Goal: Check status: Check status

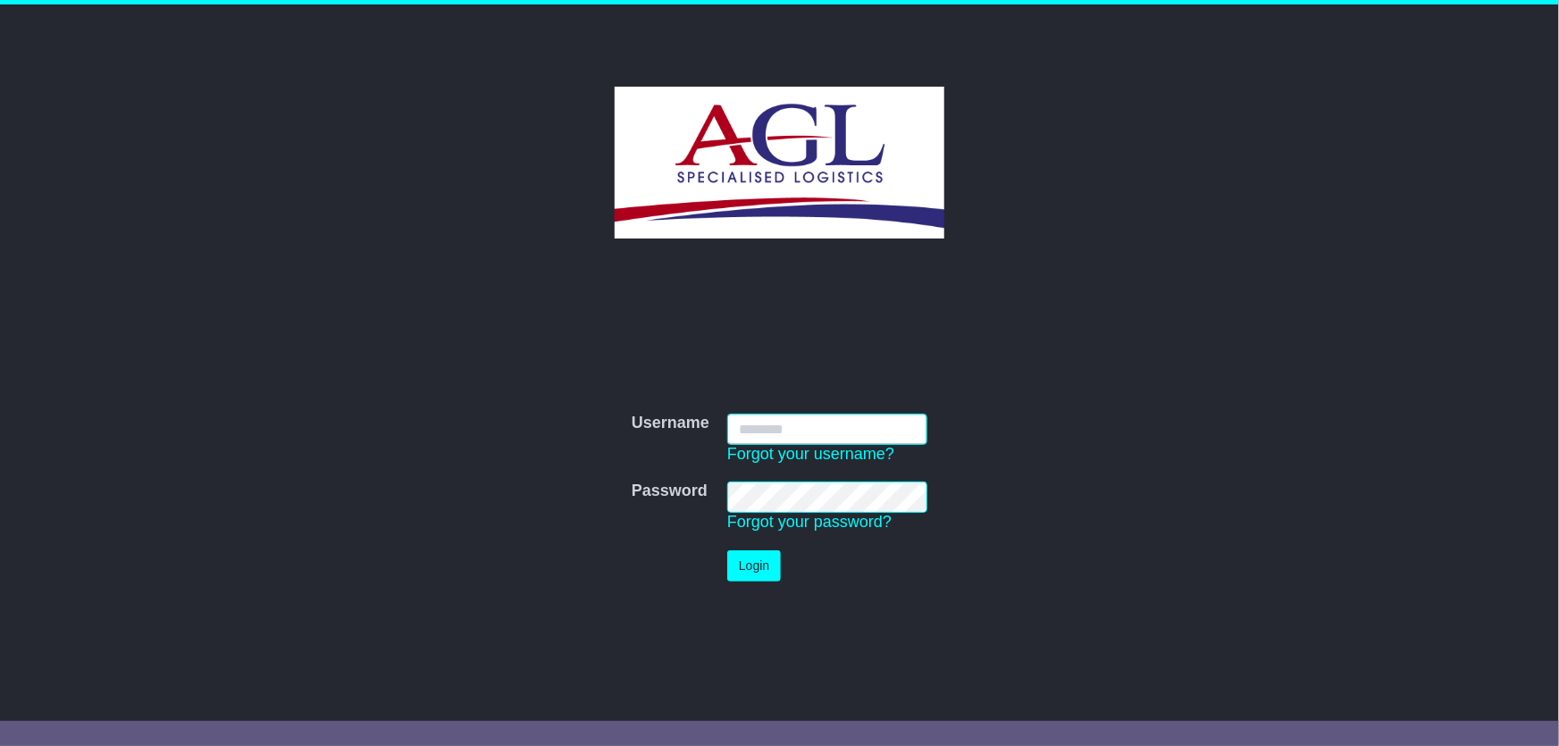
type input "***"
click at [733, 564] on button "Login" at bounding box center [754, 565] width 54 height 31
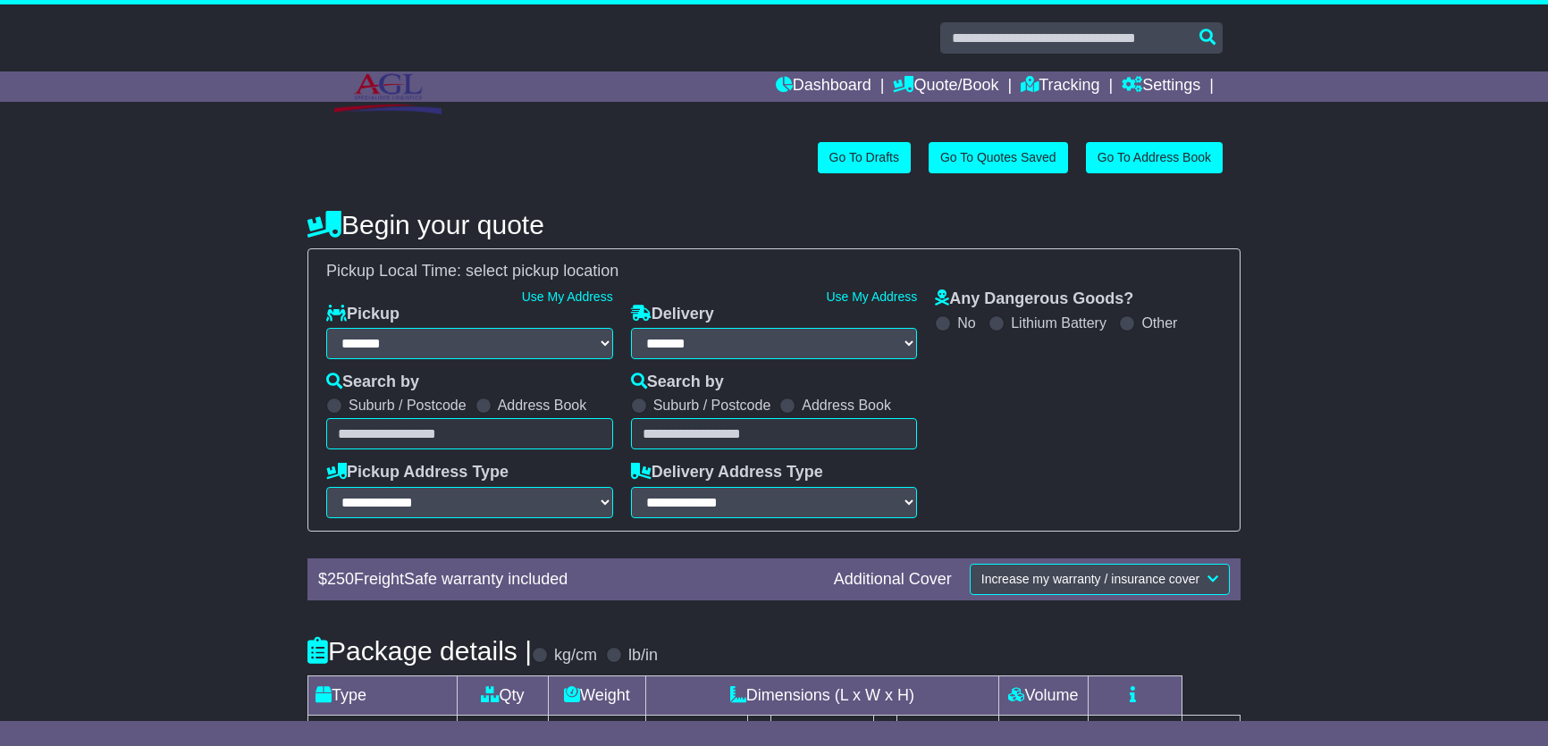
select select "**"
click at [1045, 80] on link "Tracking" at bounding box center [1059, 86] width 79 height 30
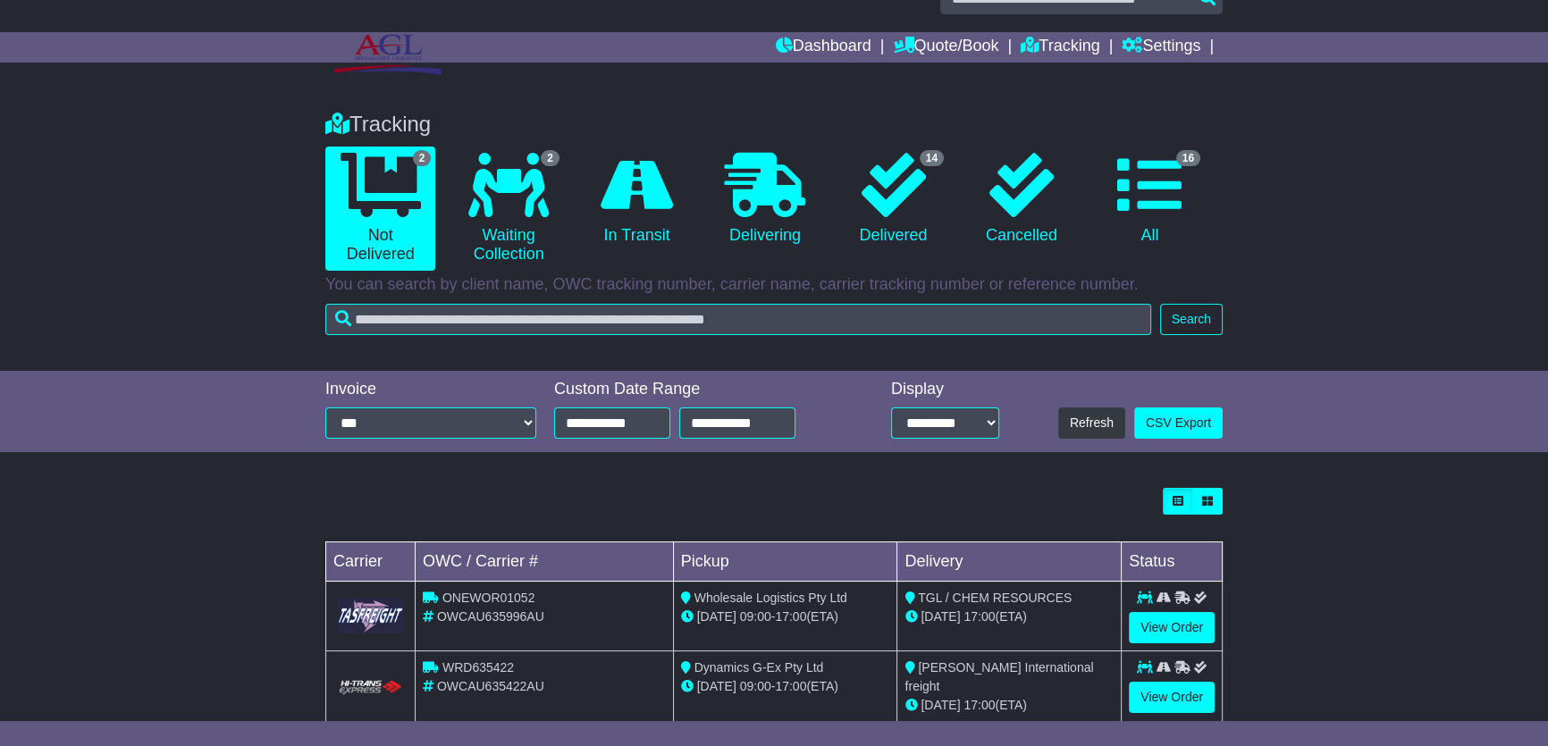
scroll to position [76, 0]
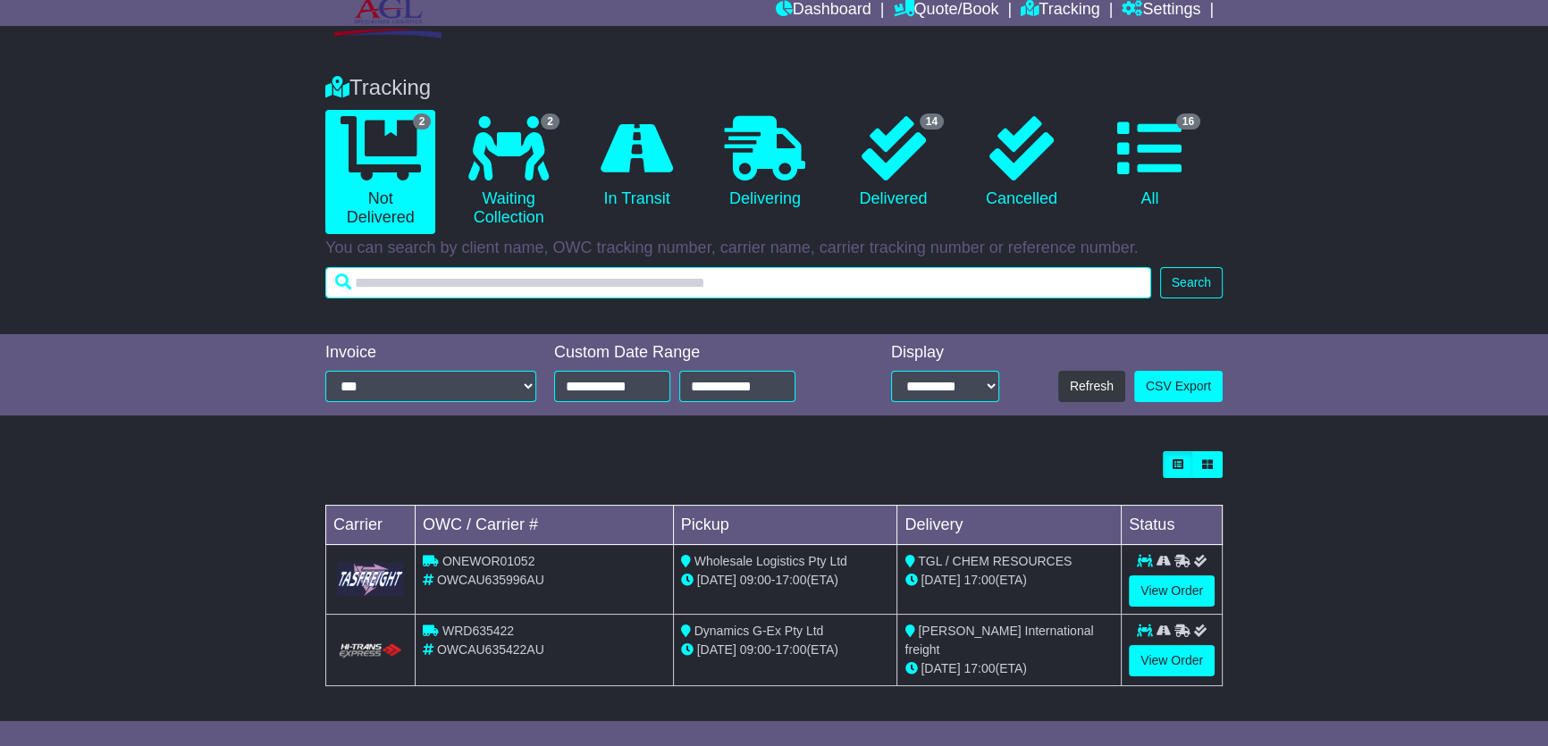
click at [531, 294] on input "text" at bounding box center [738, 282] width 826 height 31
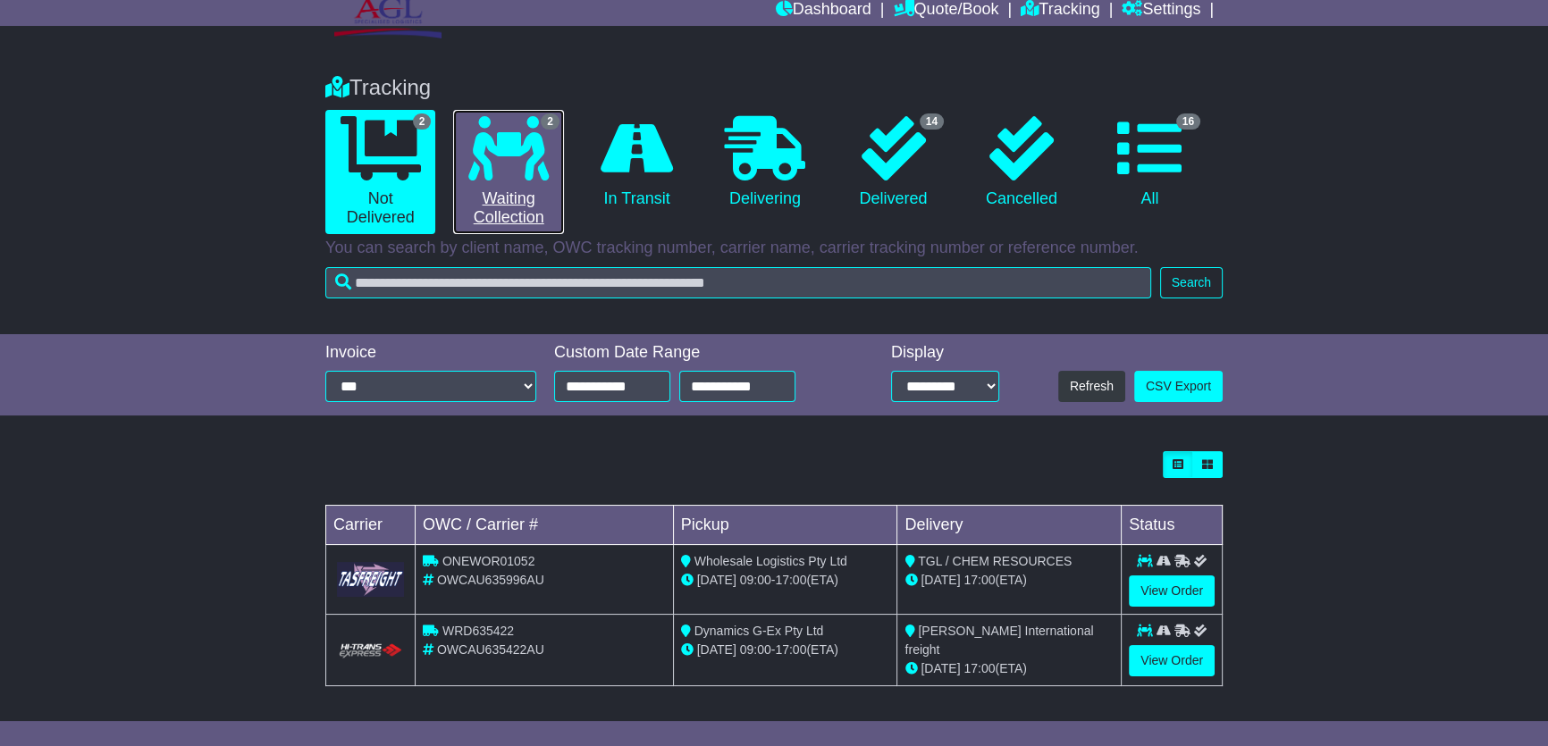
click at [476, 158] on icon at bounding box center [508, 148] width 80 height 64
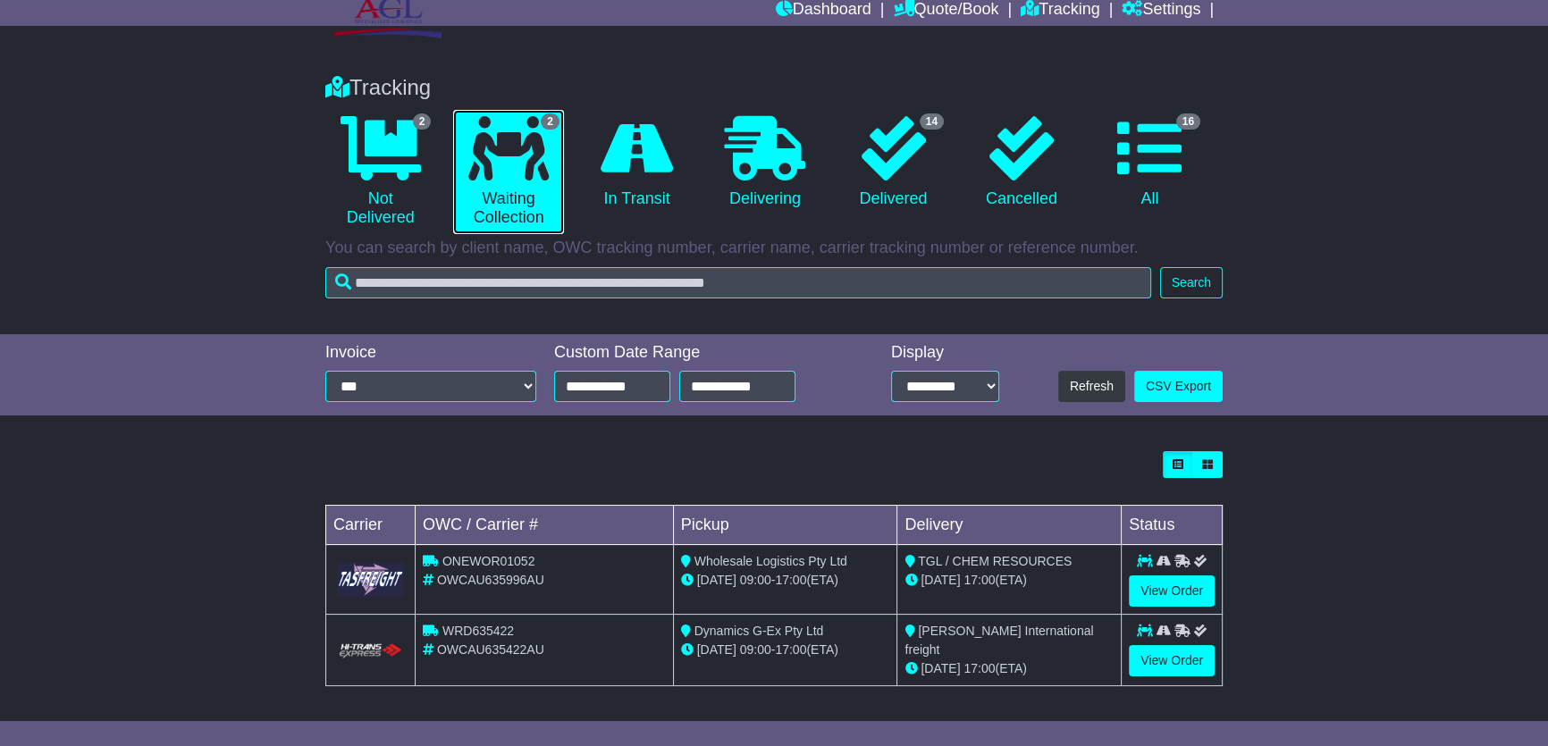
scroll to position [0, 0]
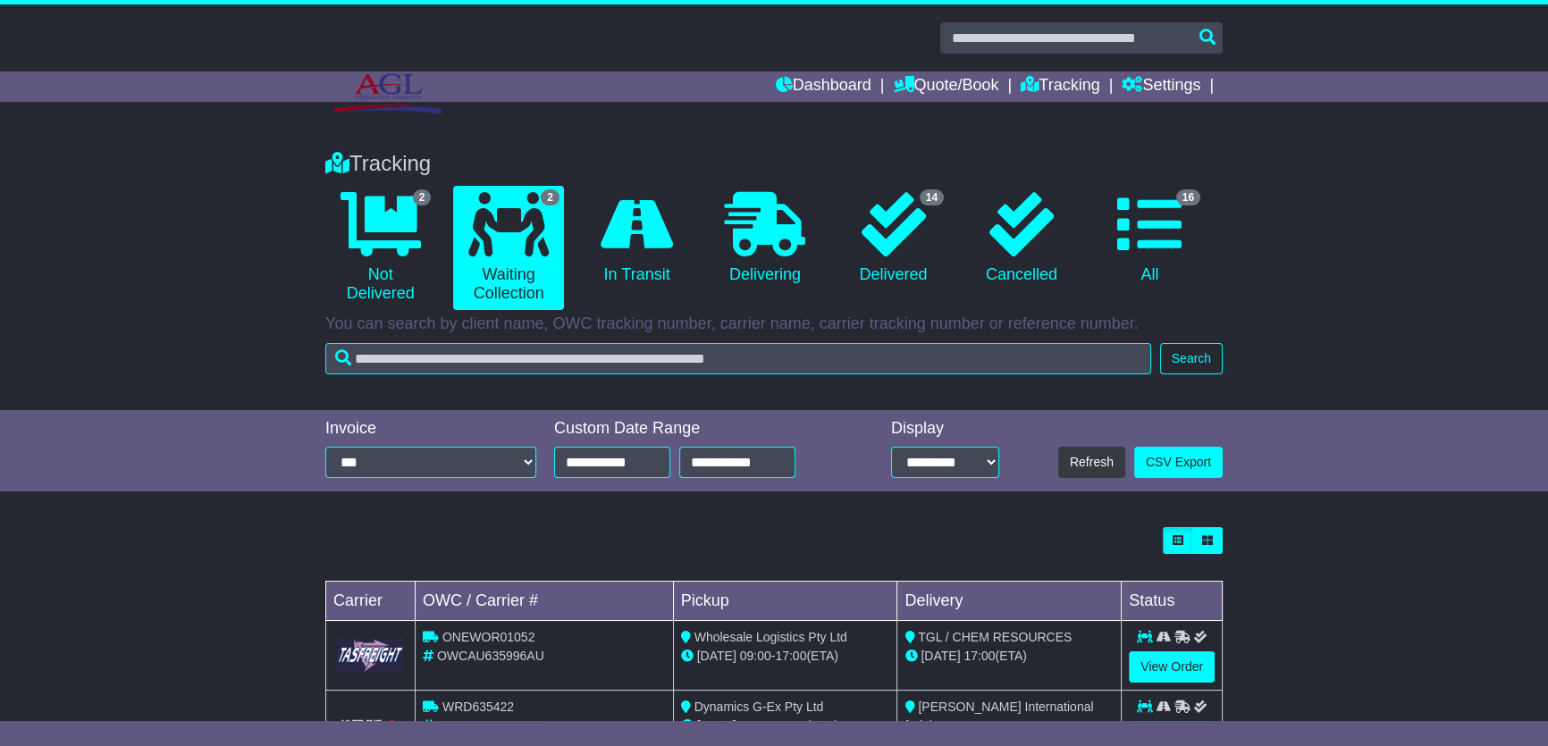
click at [365, 142] on div "Tracking 2 Not Delivered 2 Waiting Collection 0 In Transit" at bounding box center [773, 226] width 915 height 168
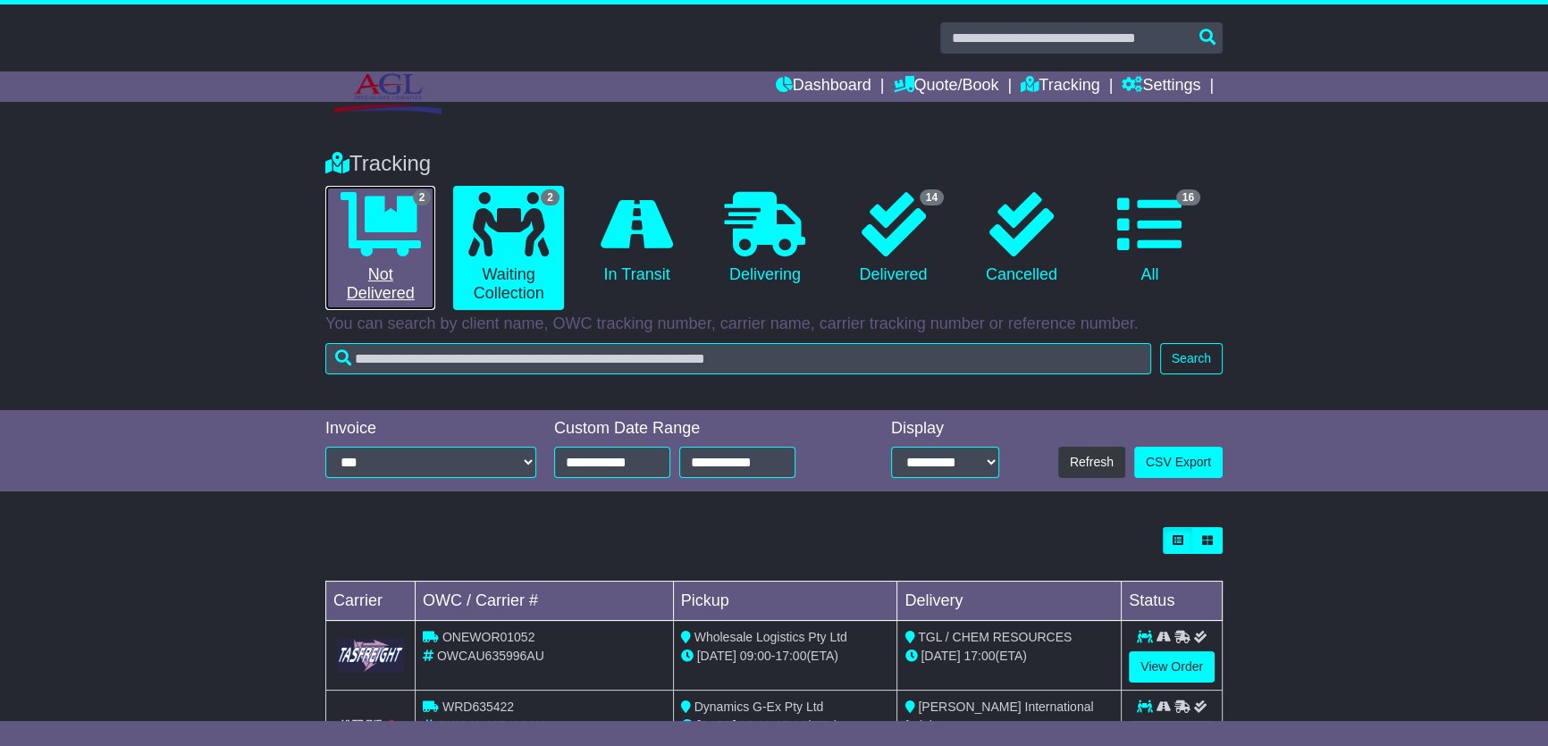
click at [373, 209] on icon at bounding box center [380, 224] width 80 height 64
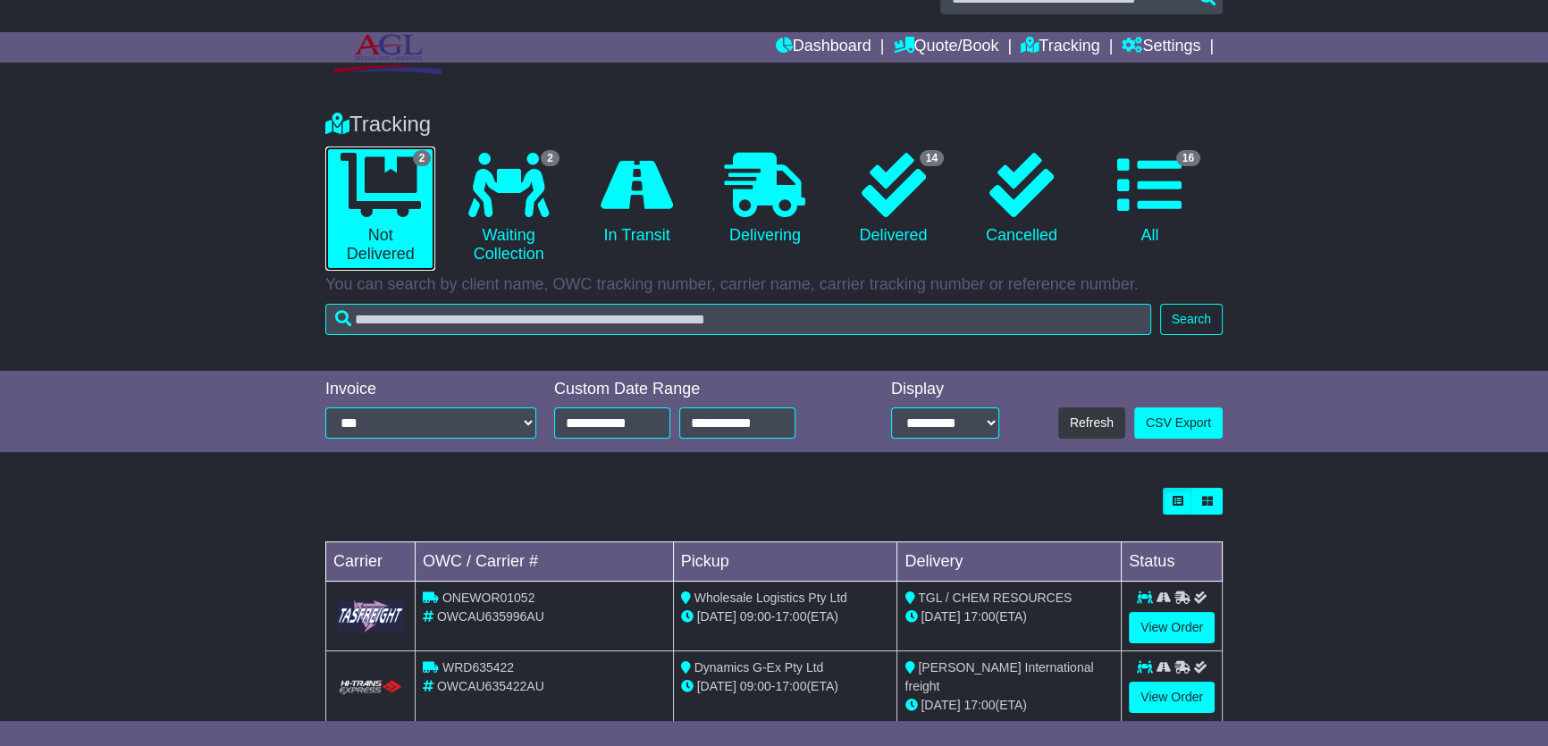
scroll to position [76, 0]
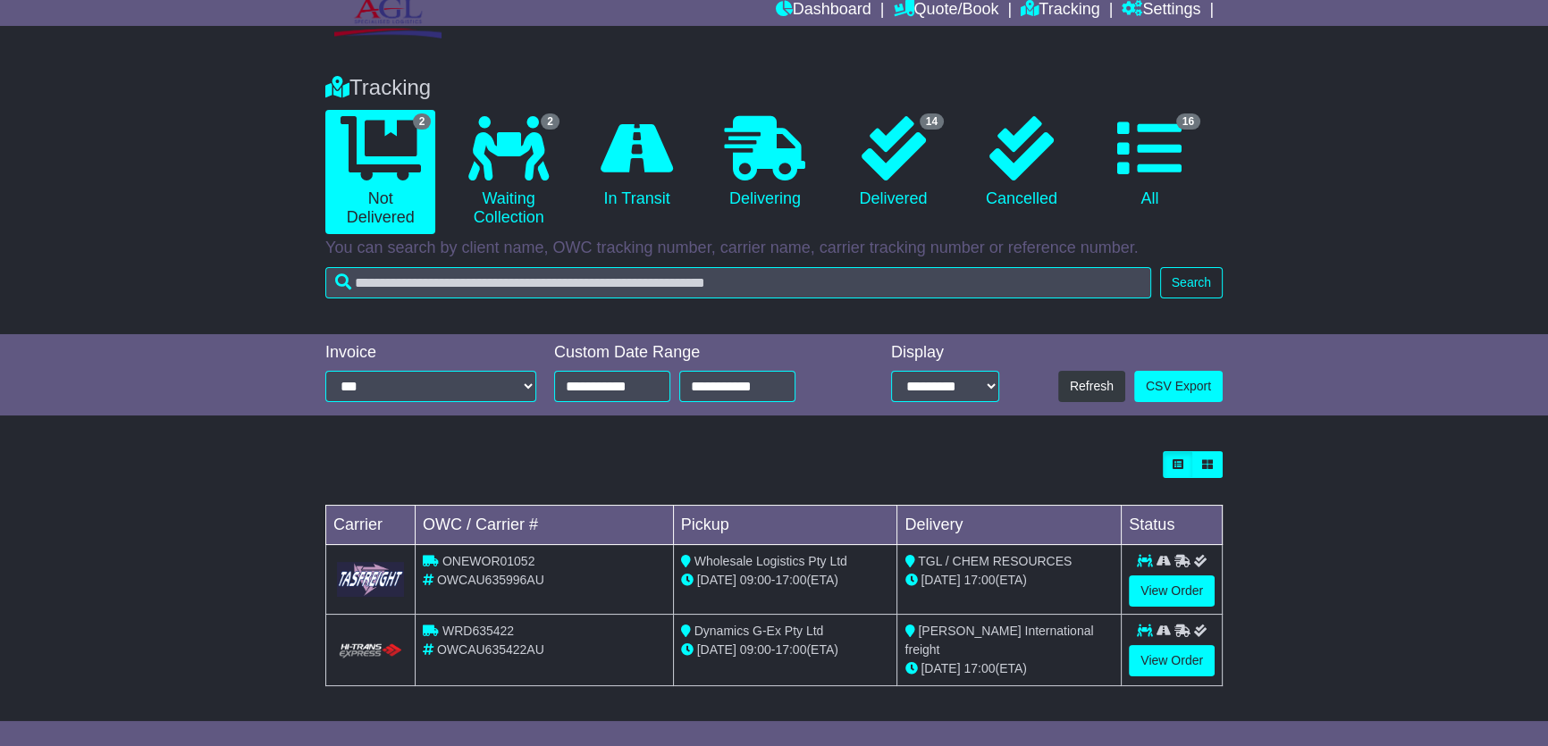
drag, startPoint x: 697, startPoint y: 627, endPoint x: 876, endPoint y: 670, distance: 183.8
click at [876, 670] on td "Dynamics G-Ex Pty Ltd 21 Aug 09:00 - 17:00 (ETA)" at bounding box center [785, 650] width 224 height 71
click at [795, 697] on div "Loading... No bookings found Carrier OWC / Carrier # Pickup Delivery Status ONE…" at bounding box center [773, 578] width 915 height 272
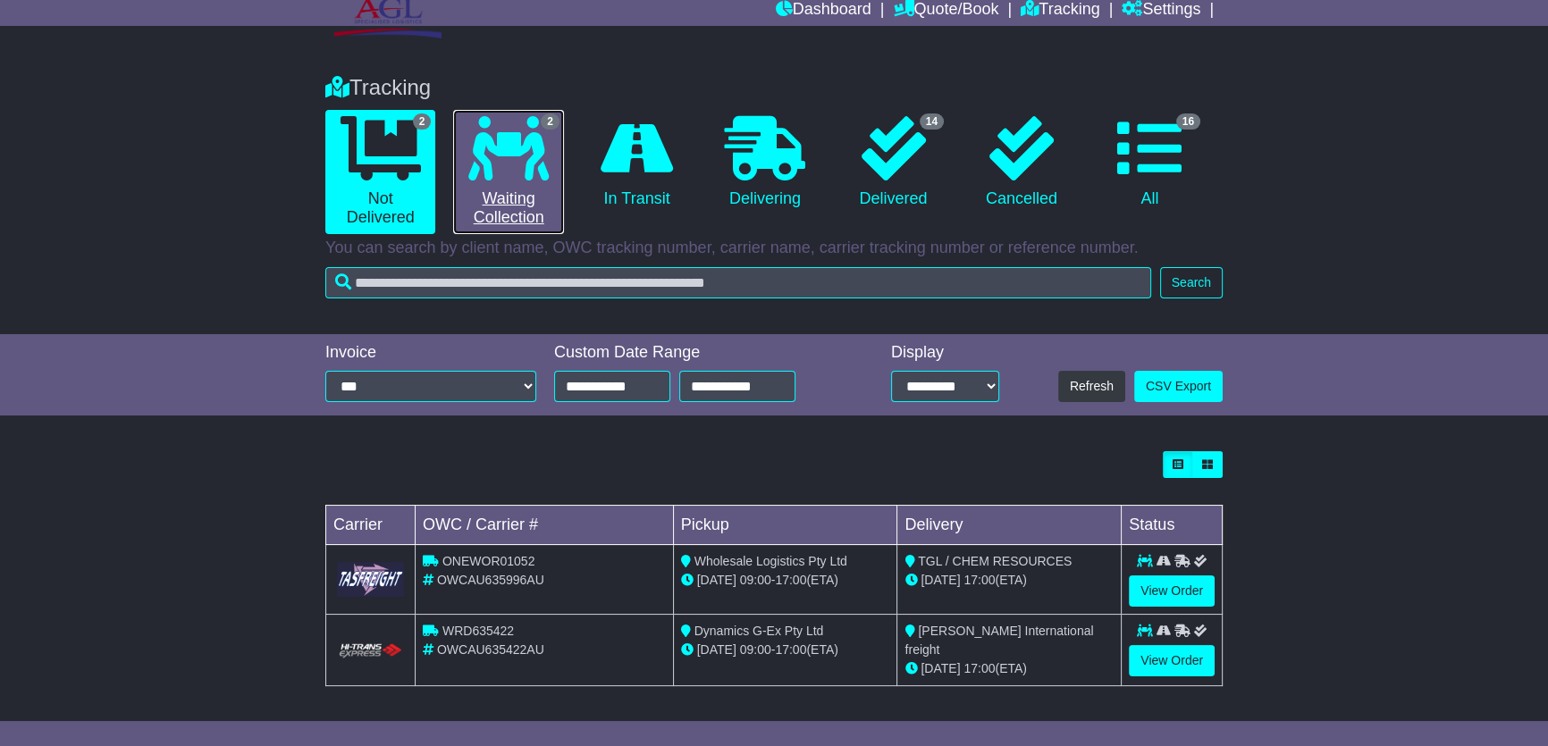
click at [502, 172] on icon at bounding box center [508, 148] width 80 height 64
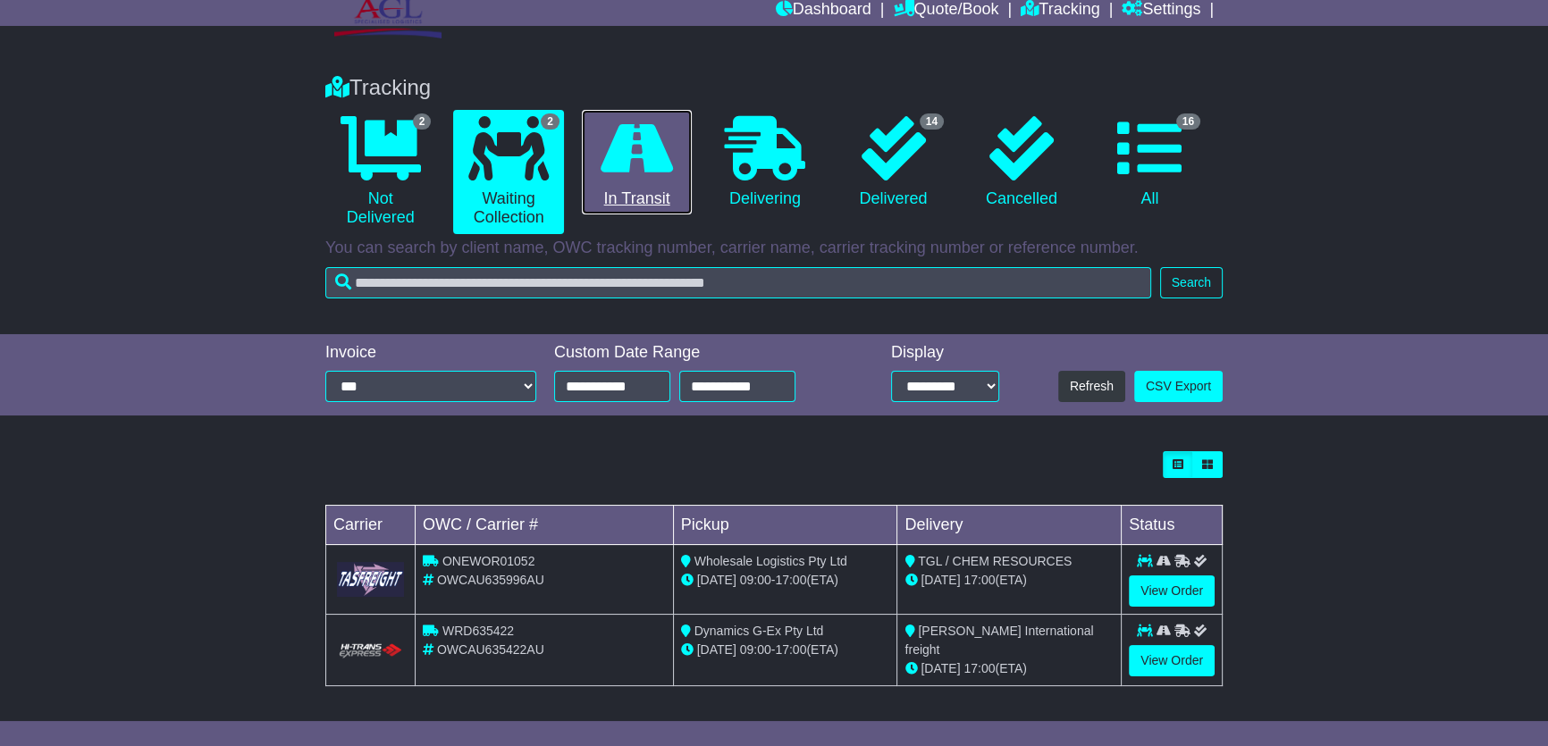
click at [688, 121] on link "0 In Transit" at bounding box center [637, 162] width 110 height 105
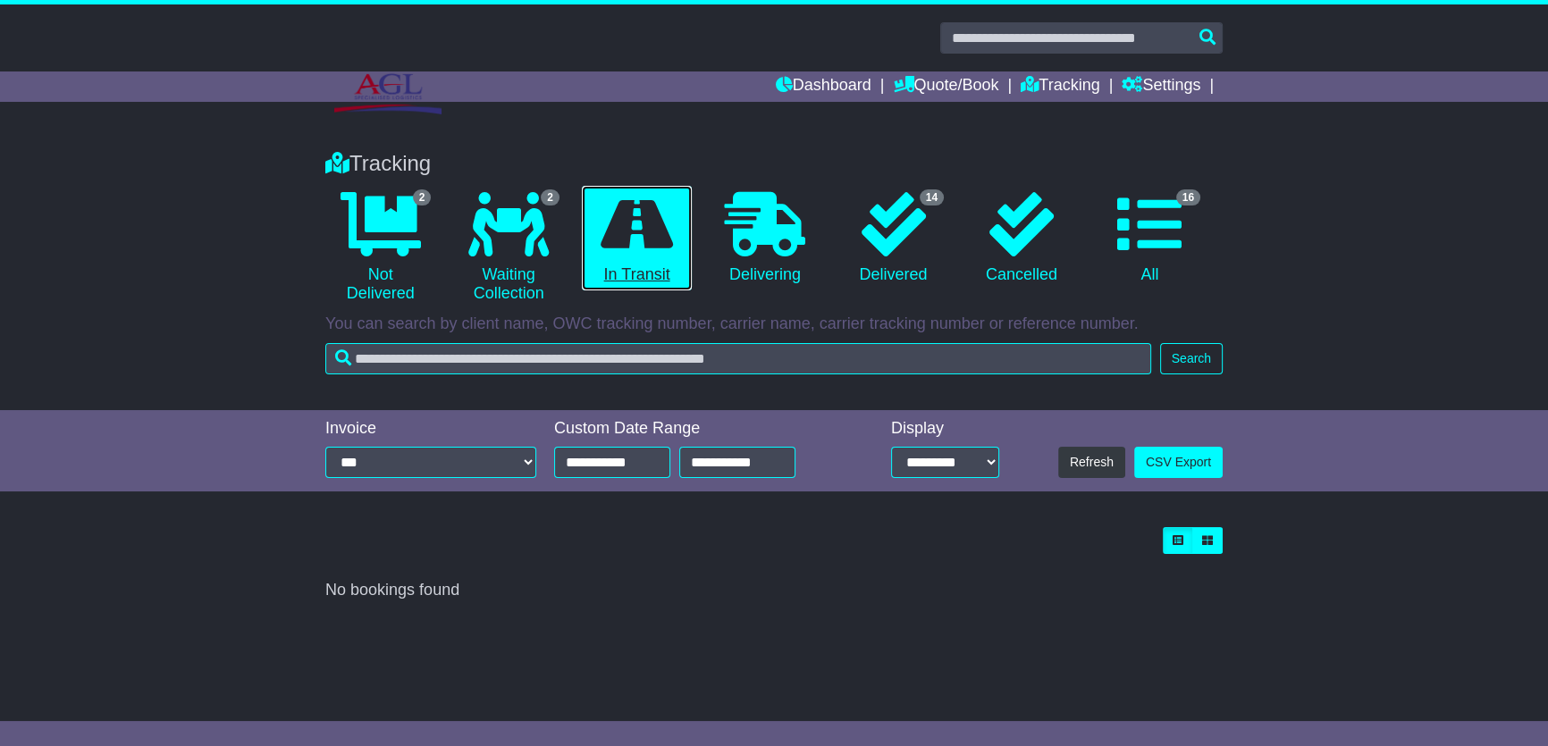
scroll to position [0, 0]
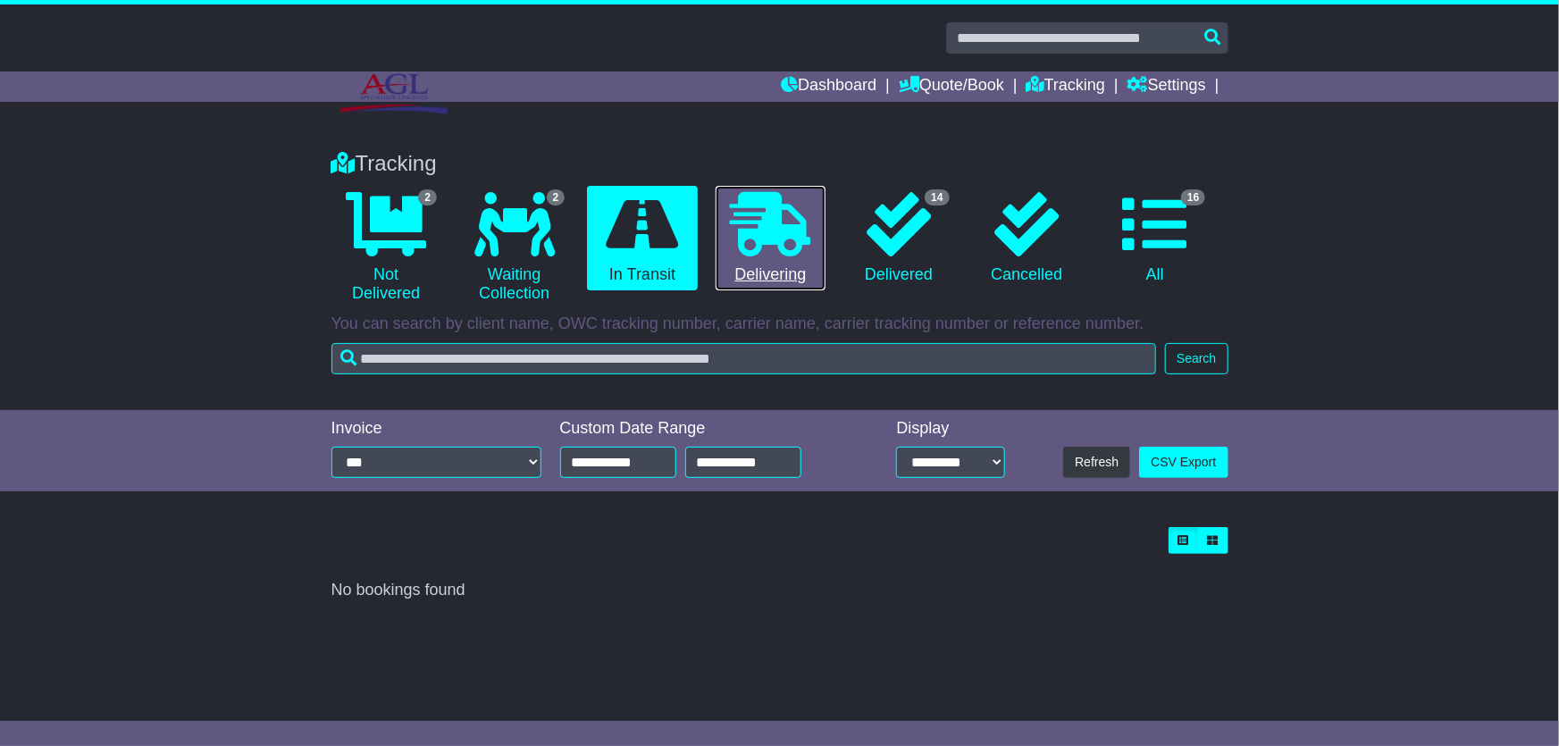
click at [768, 250] on icon at bounding box center [770, 224] width 80 height 64
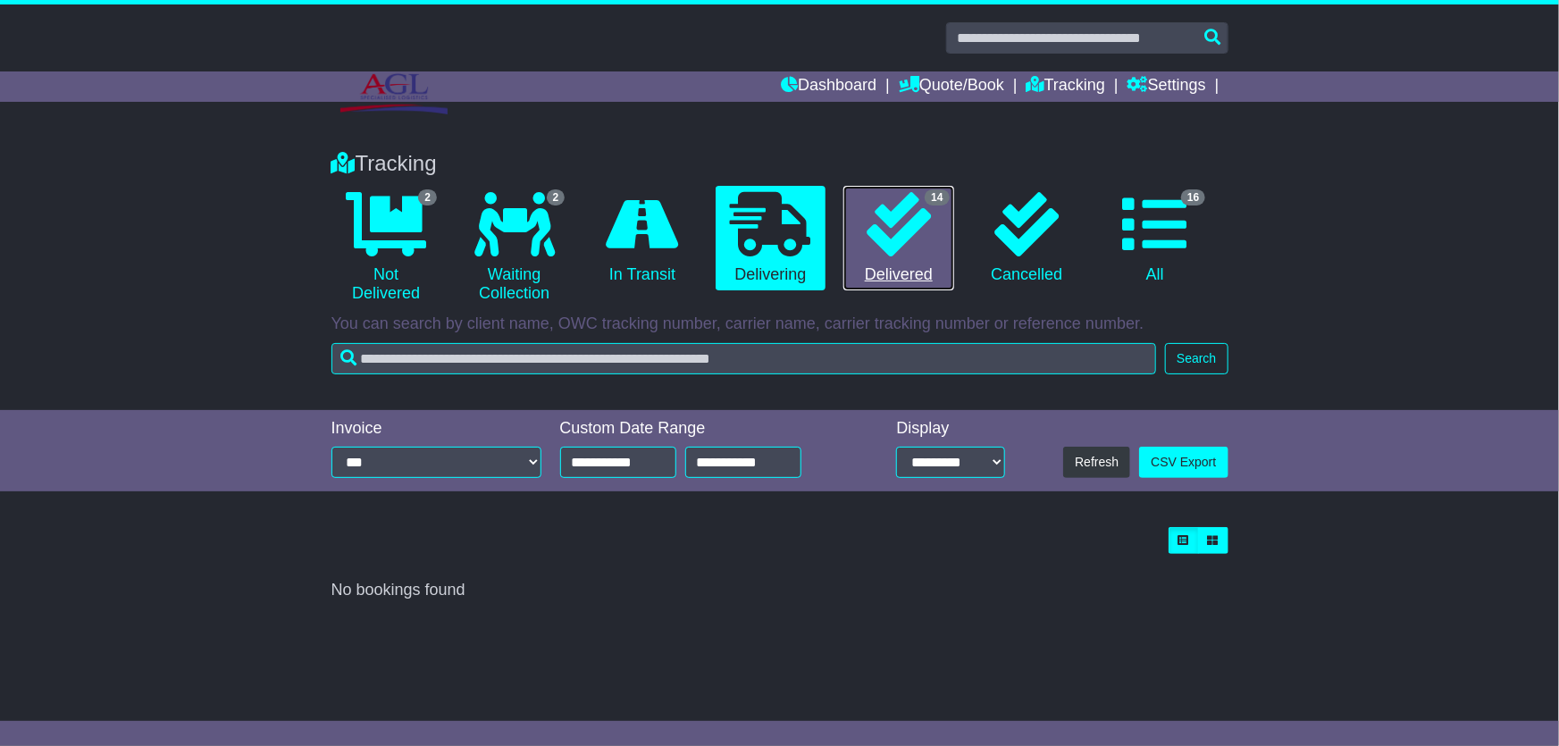
click at [891, 237] on icon at bounding box center [899, 224] width 64 height 64
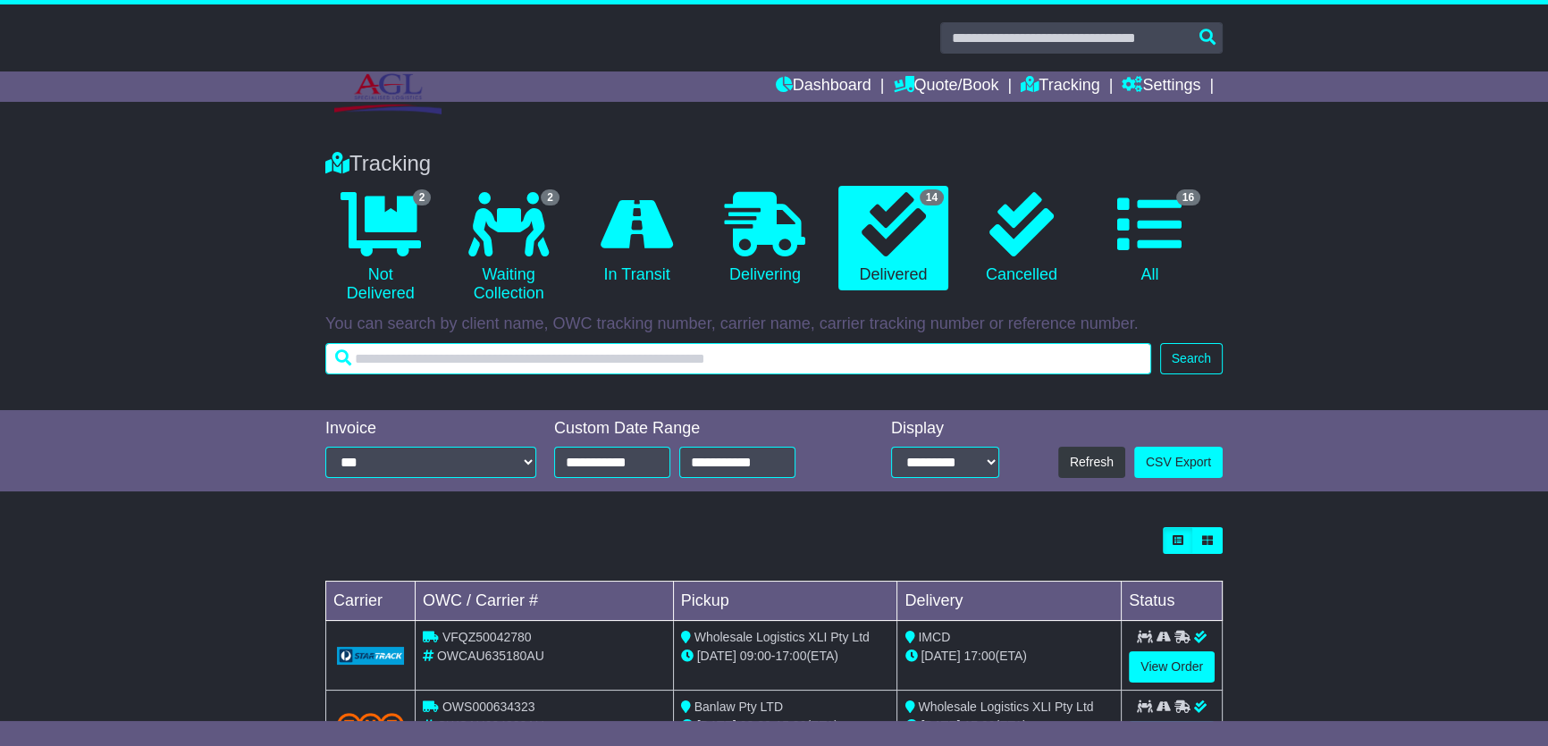
click at [811, 363] on input "text" at bounding box center [738, 358] width 826 height 31
paste input "*********"
type input "*********"
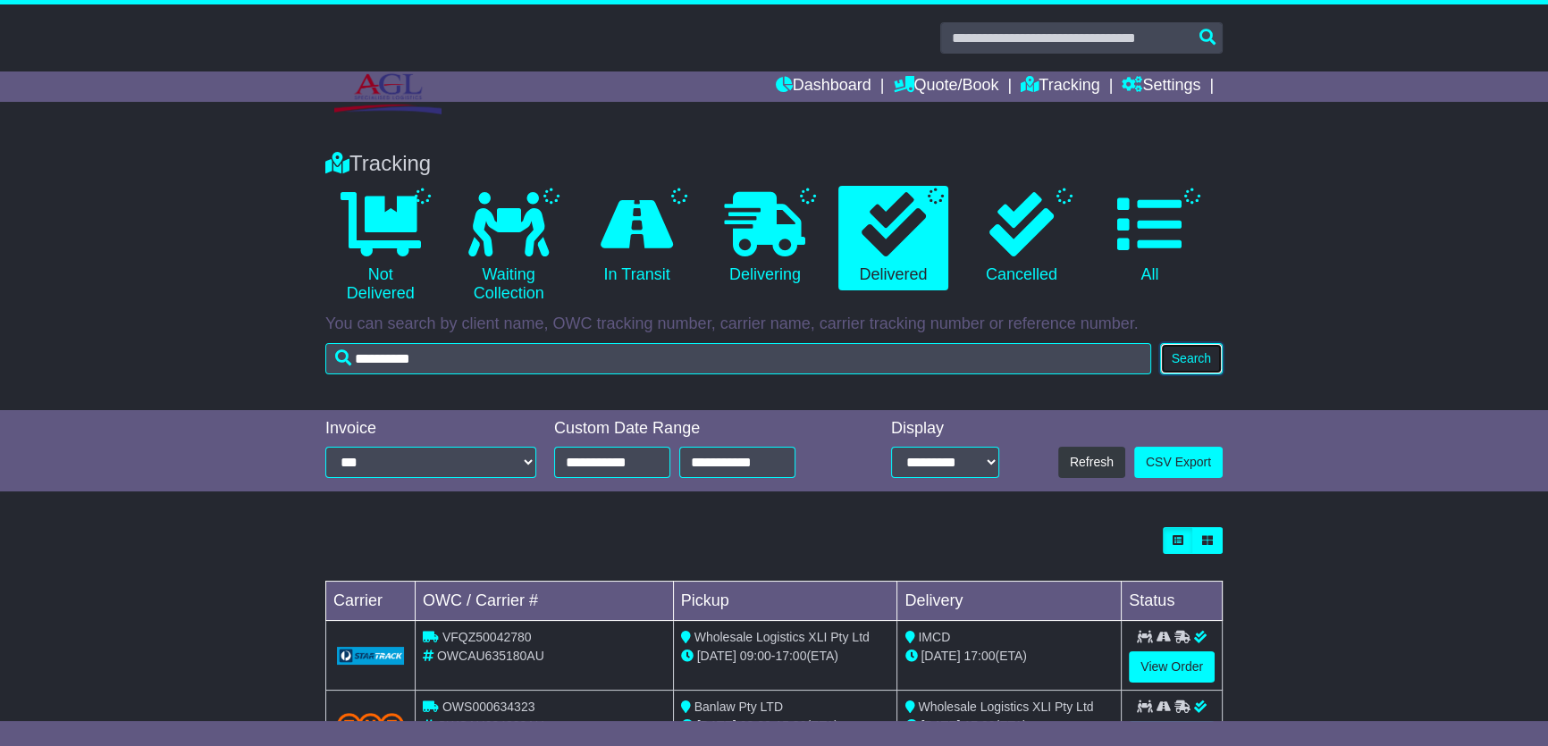
click at [1192, 354] on button "Search" at bounding box center [1191, 358] width 63 height 31
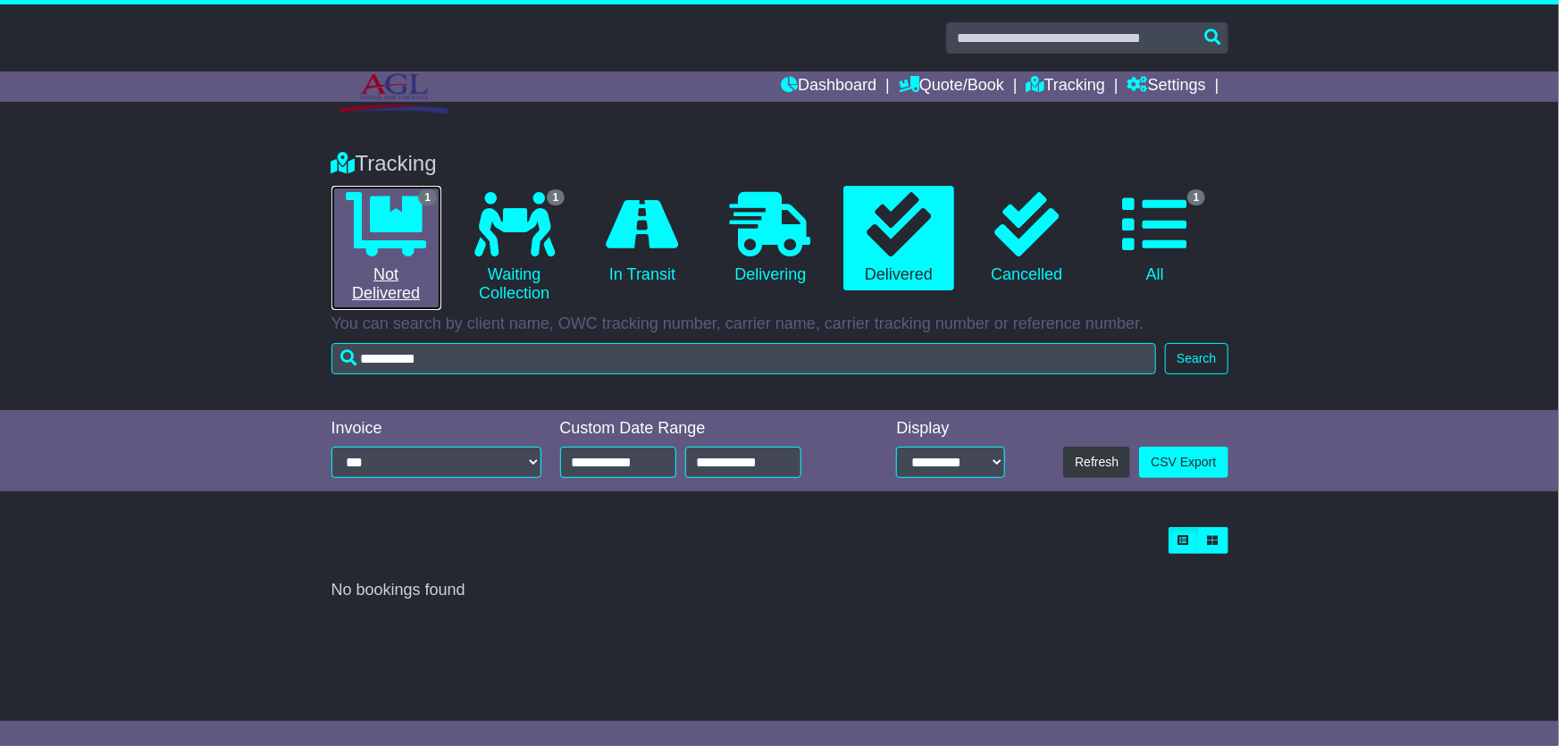
drag, startPoint x: 407, startPoint y: 224, endPoint x: 420, endPoint y: 241, distance: 21.1
click at [407, 224] on icon at bounding box center [386, 224] width 80 height 64
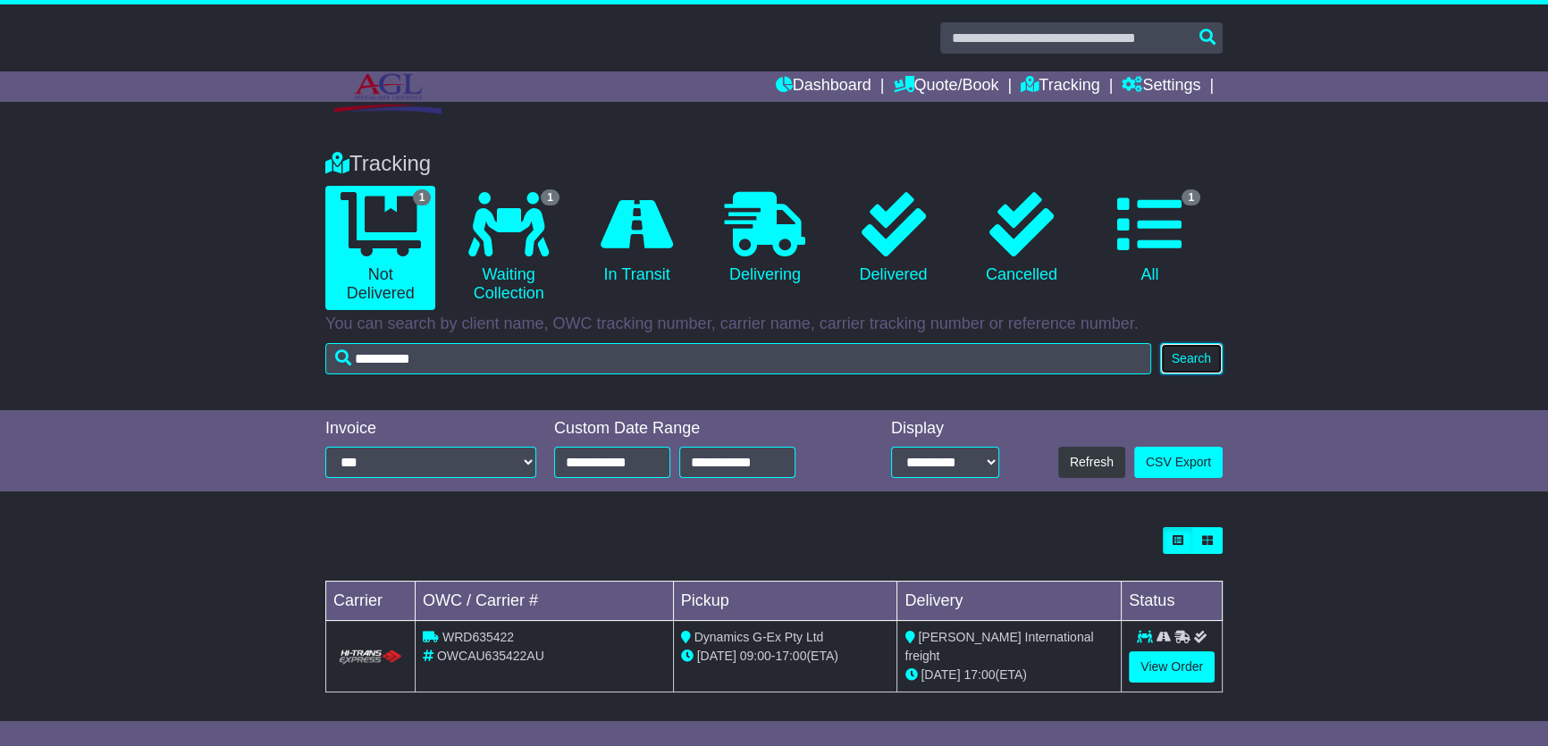
click at [1187, 343] on button "Search" at bounding box center [1191, 358] width 63 height 31
click at [1189, 666] on link "View Order" at bounding box center [1172, 666] width 86 height 31
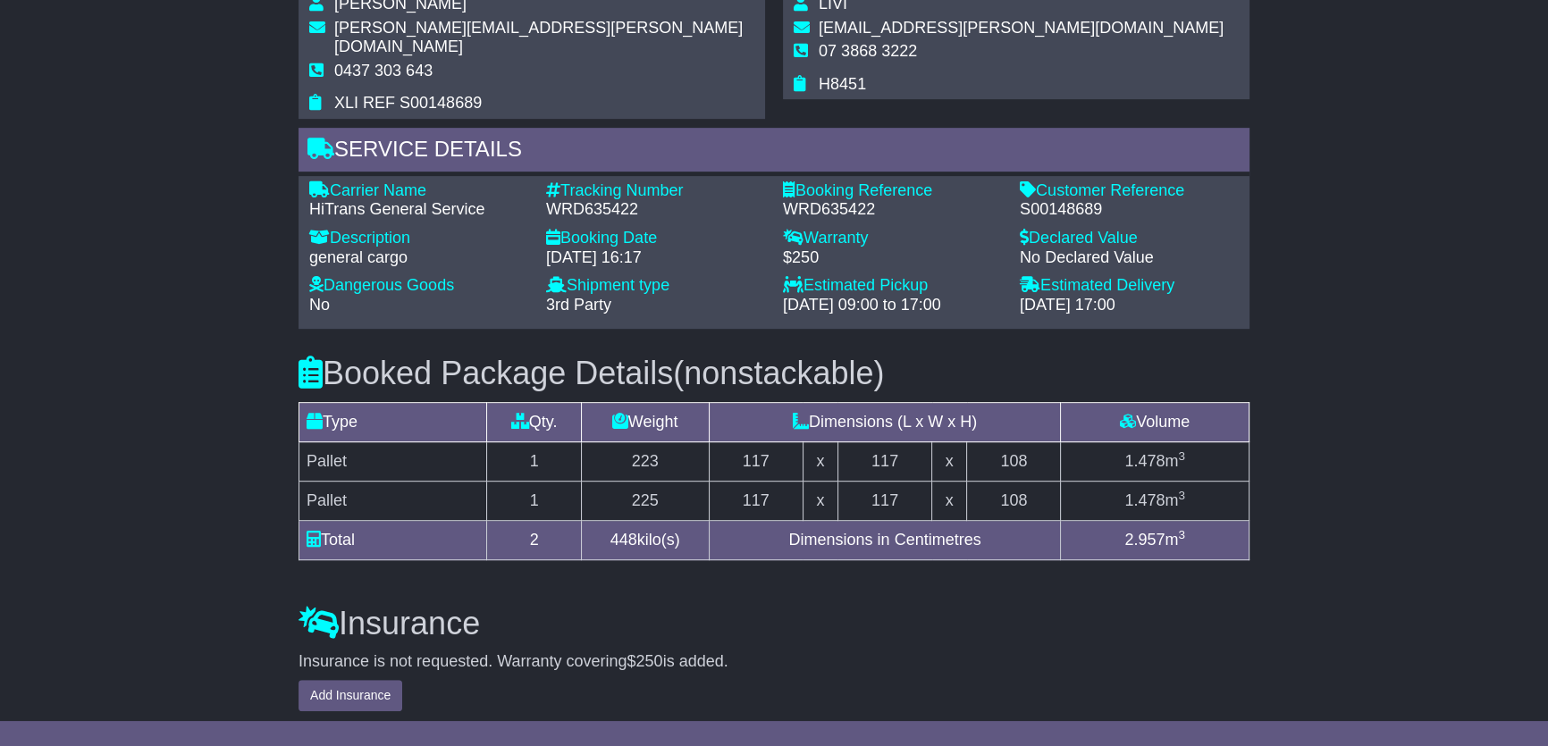
scroll to position [812, 0]
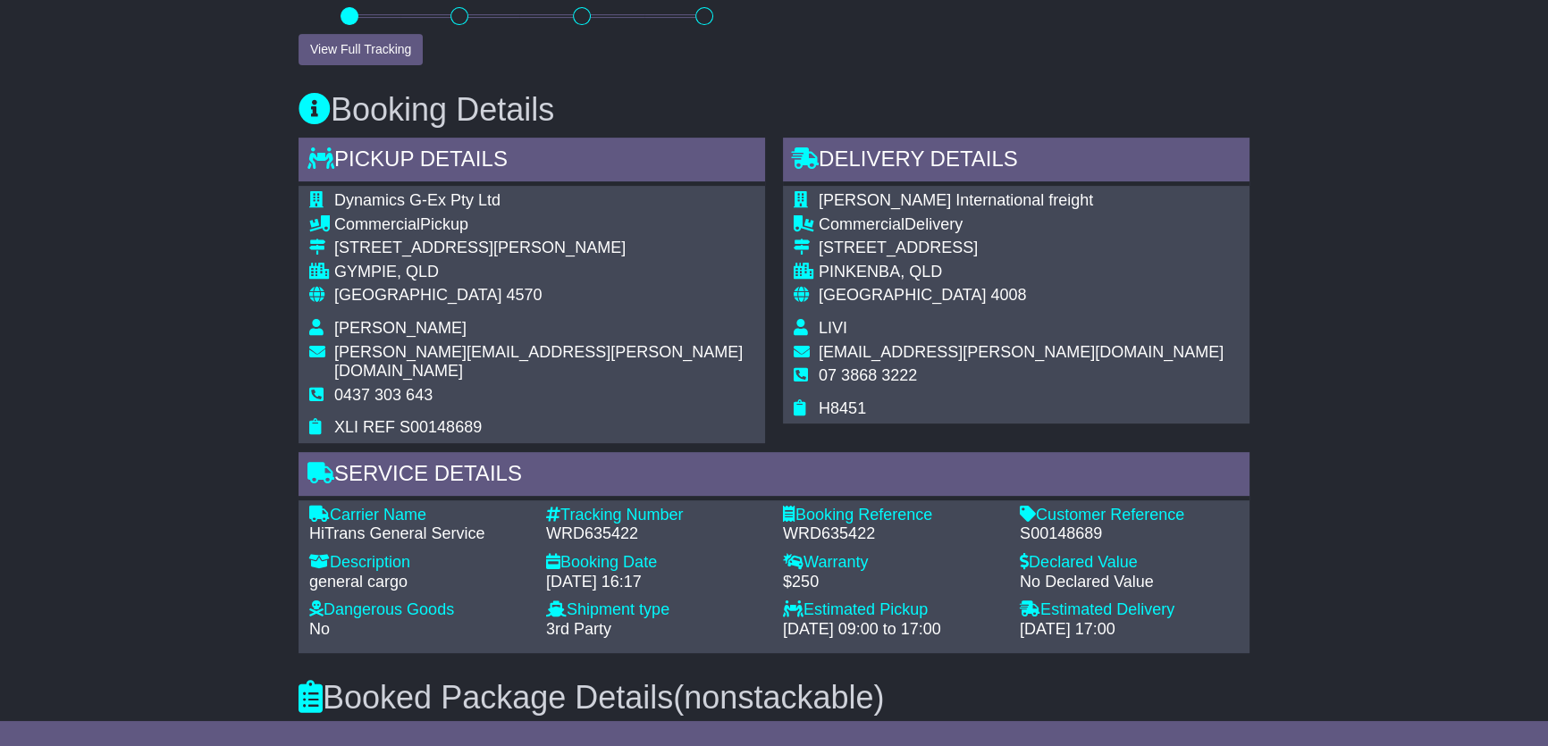
drag, startPoint x: 590, startPoint y: 542, endPoint x: 685, endPoint y: 560, distance: 97.3
click at [685, 560] on div "Booking Date - 18 Aug 2025 - 16:17" at bounding box center [655, 576] width 237 height 47
click at [604, 571] on div "Booking Date - 18 Aug 2025 - 16:17" at bounding box center [655, 576] width 237 height 47
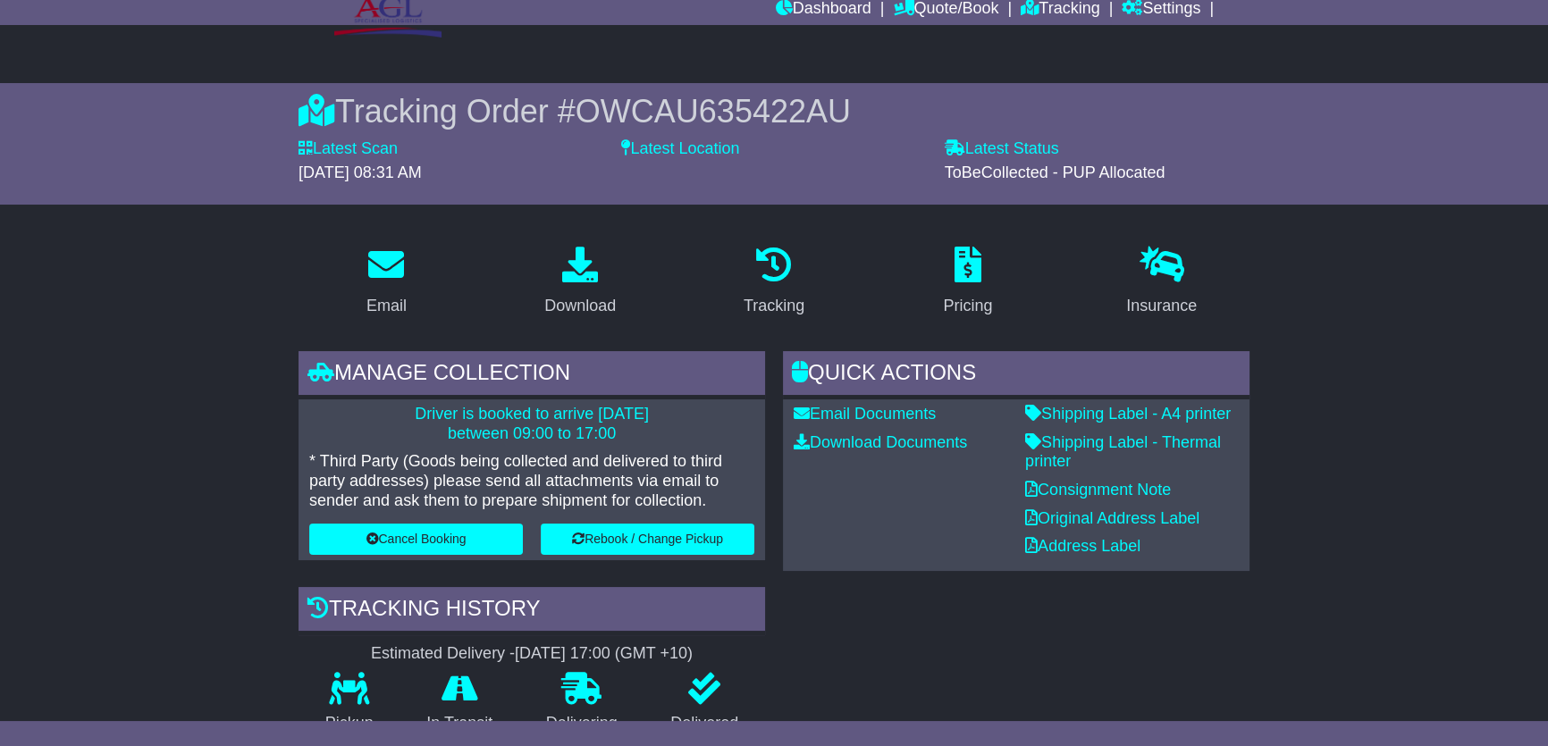
scroll to position [0, 0]
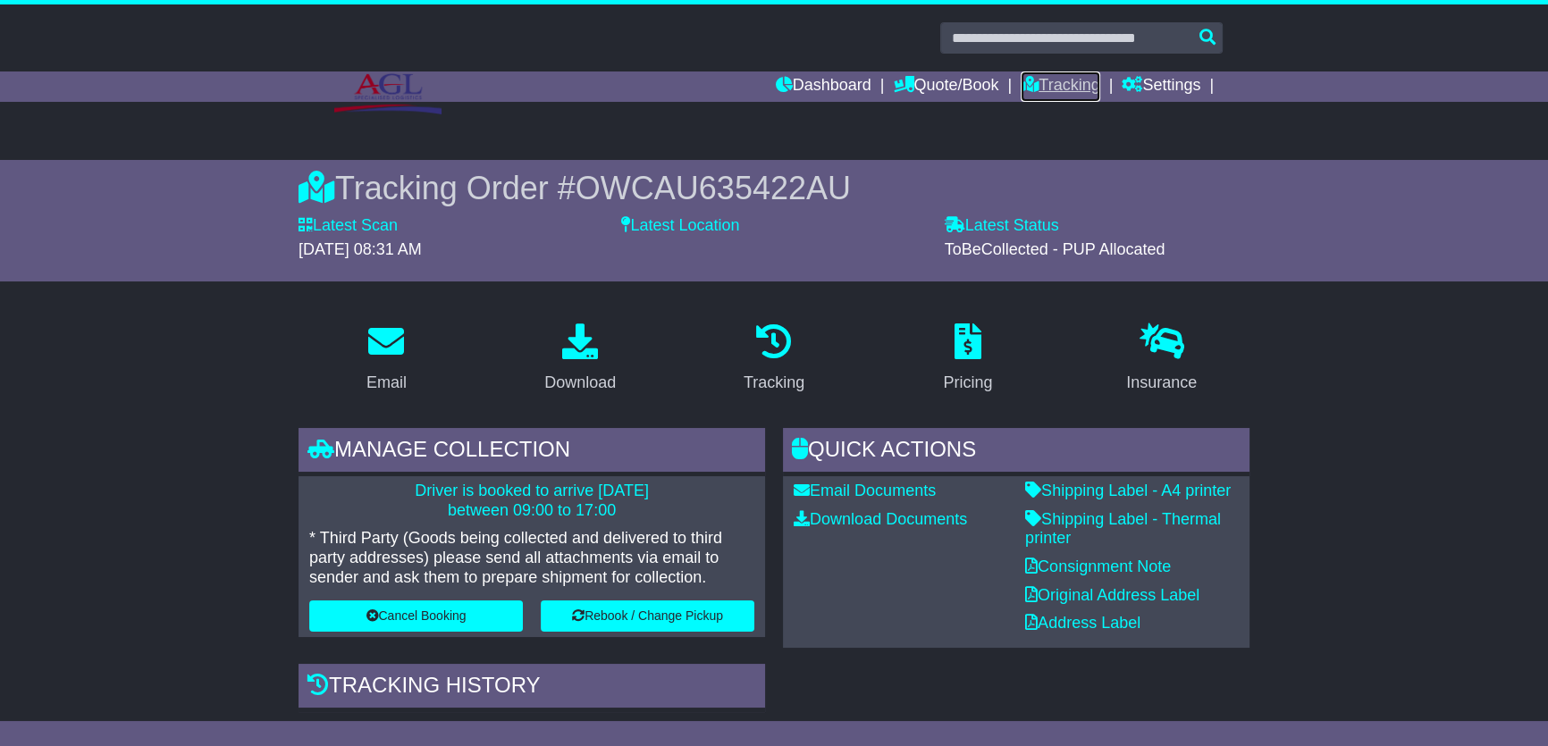
click at [1078, 82] on link "Tracking" at bounding box center [1059, 86] width 79 height 30
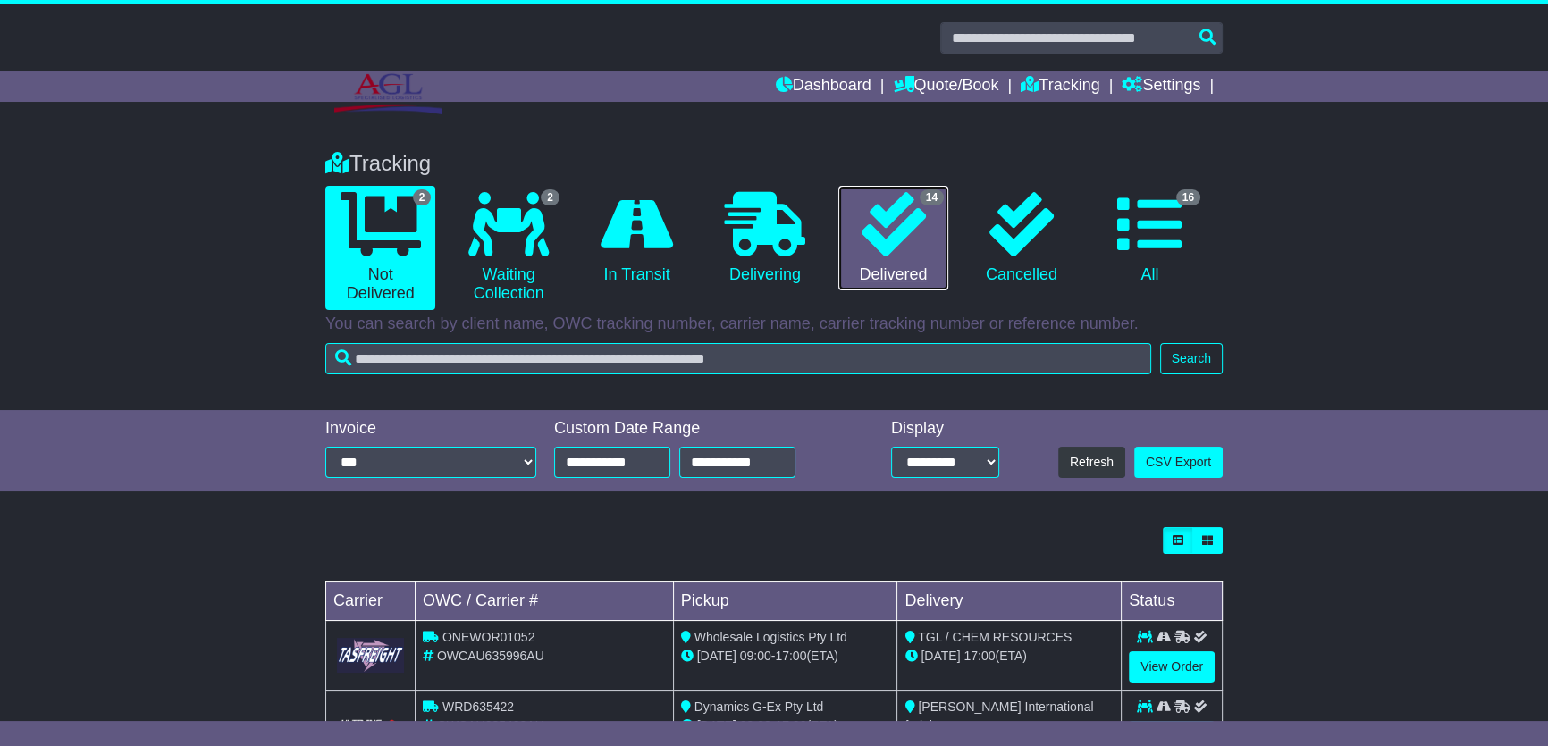
click at [894, 243] on icon at bounding box center [893, 224] width 64 height 64
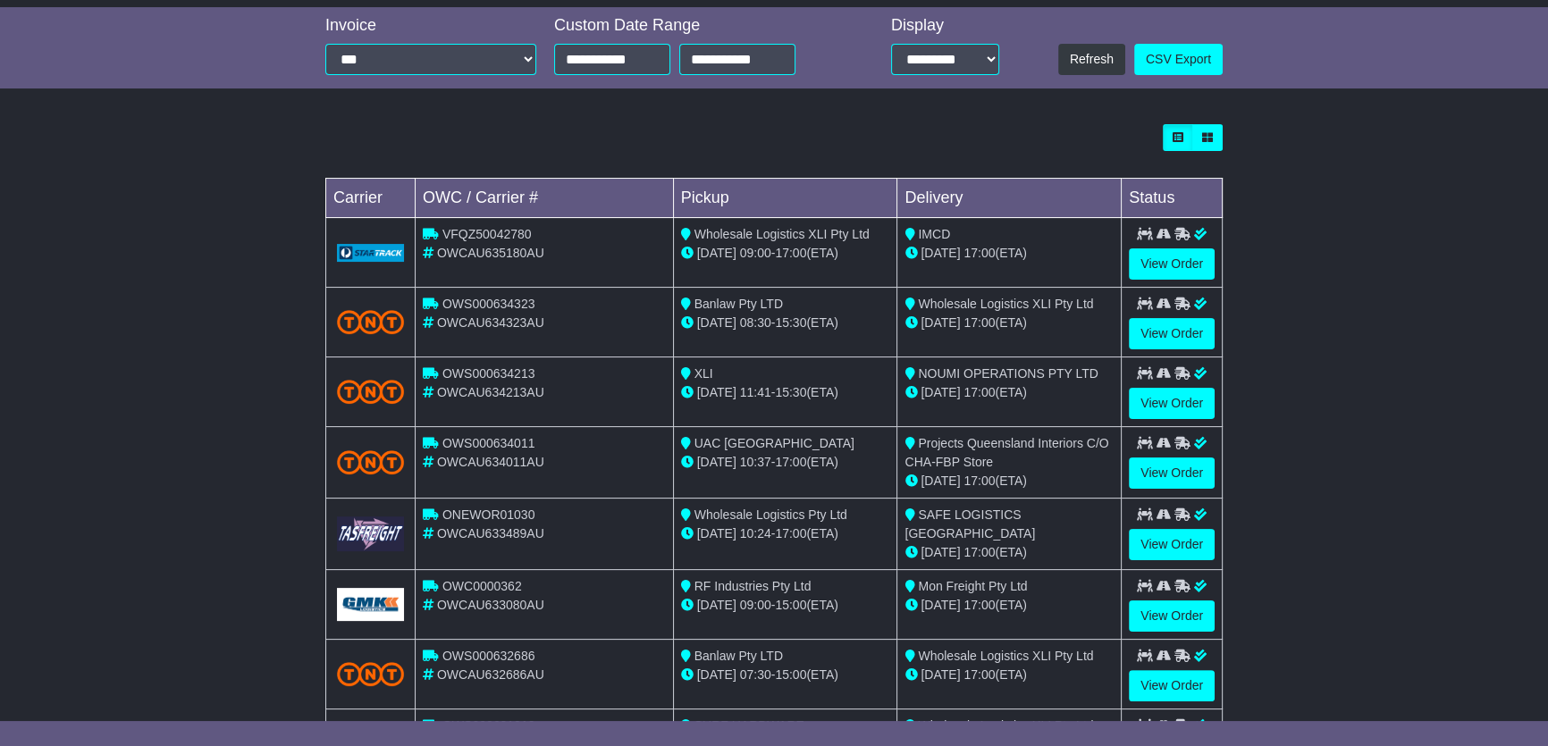
scroll to position [406, 0]
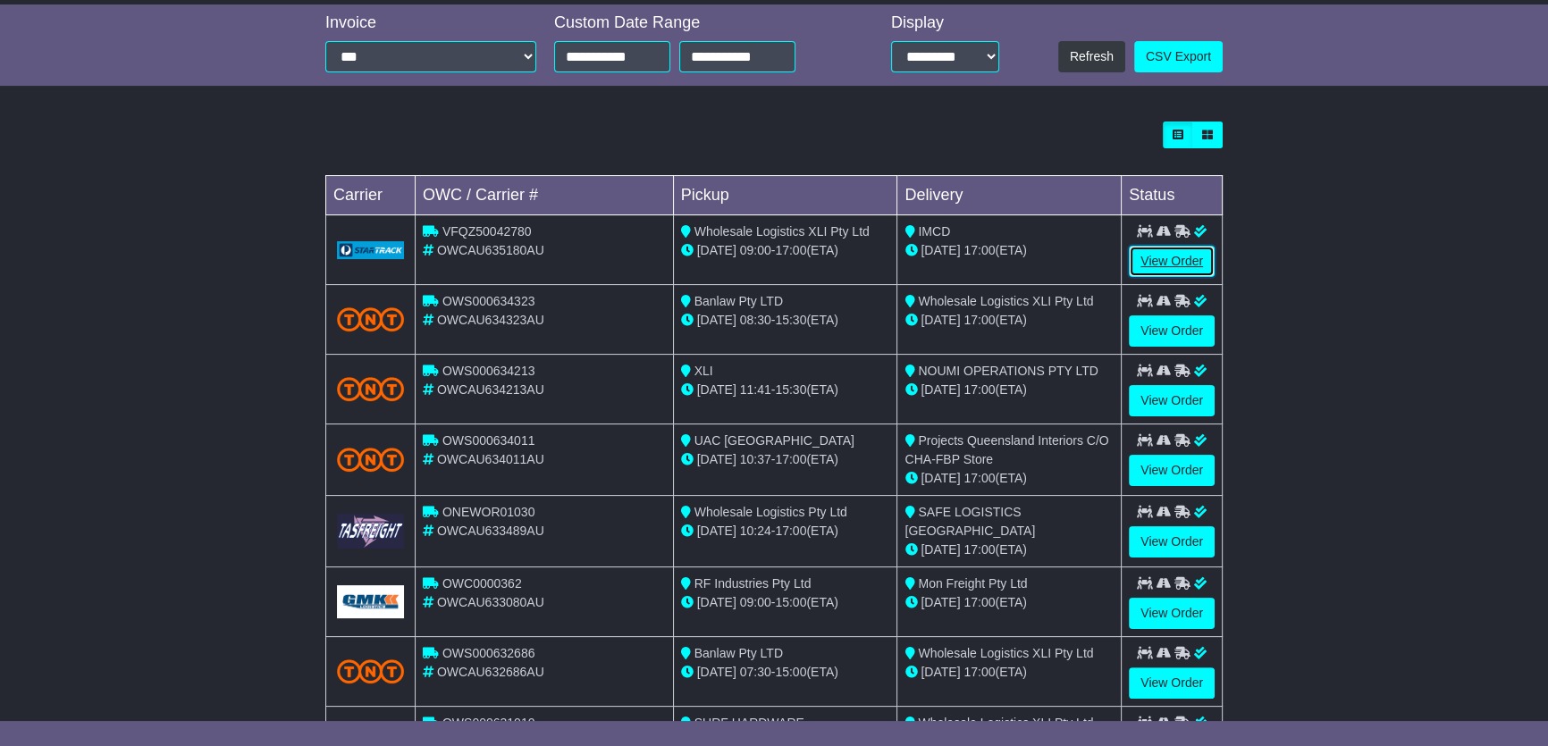
click at [1169, 259] on link "View Order" at bounding box center [1172, 261] width 86 height 31
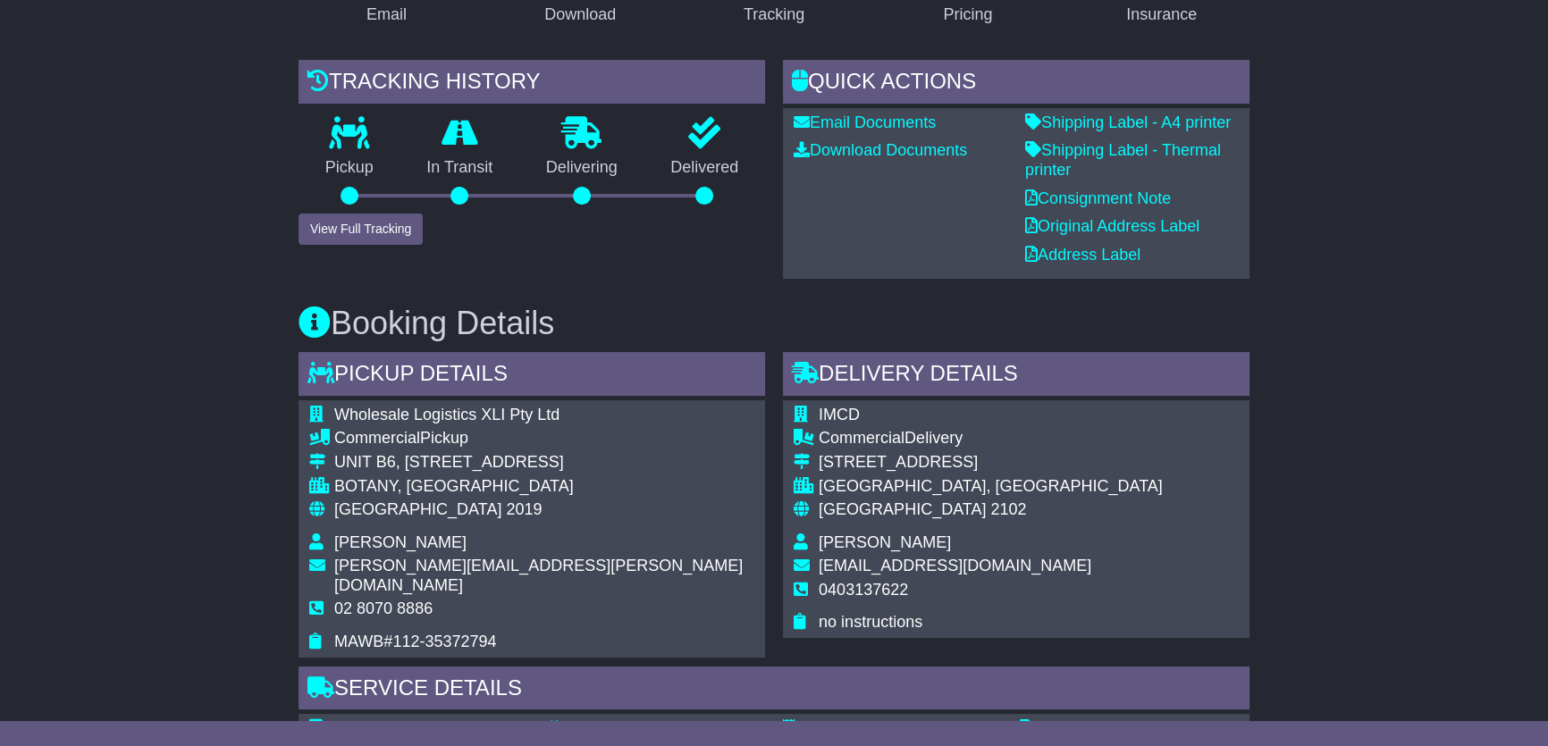
scroll to position [802, 0]
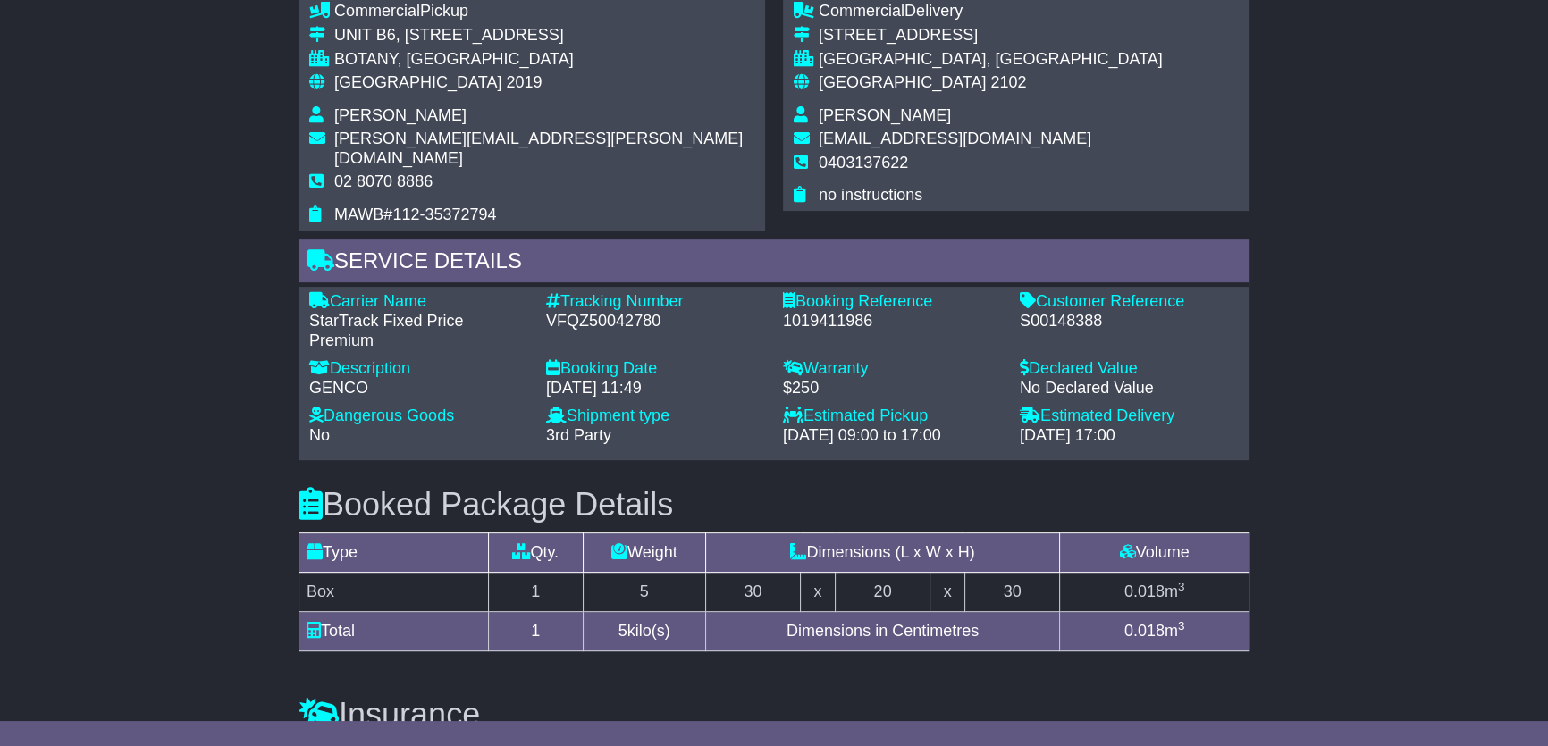
click at [1087, 312] on div "S00148388" at bounding box center [1129, 322] width 219 height 20
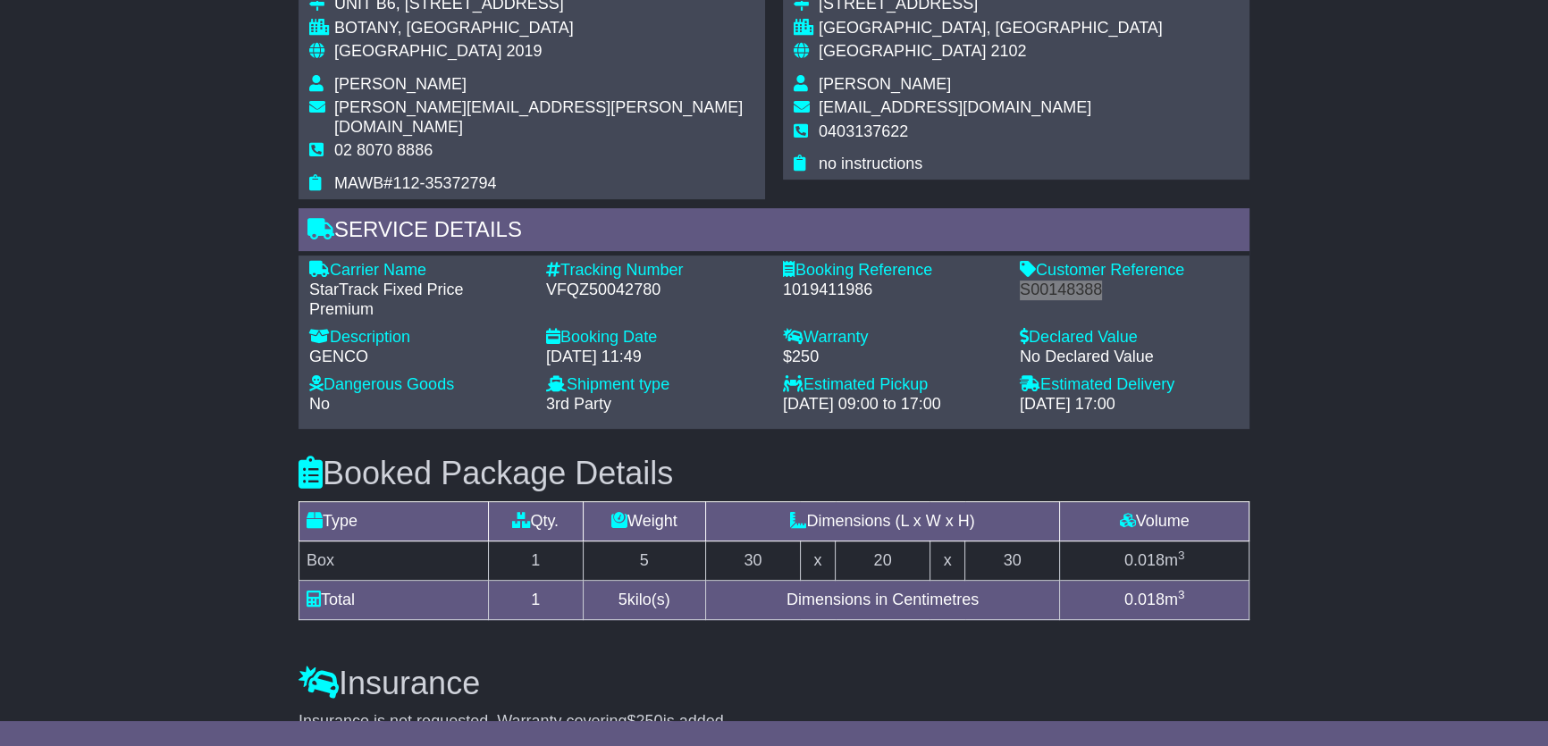
scroll to position [894, 0]
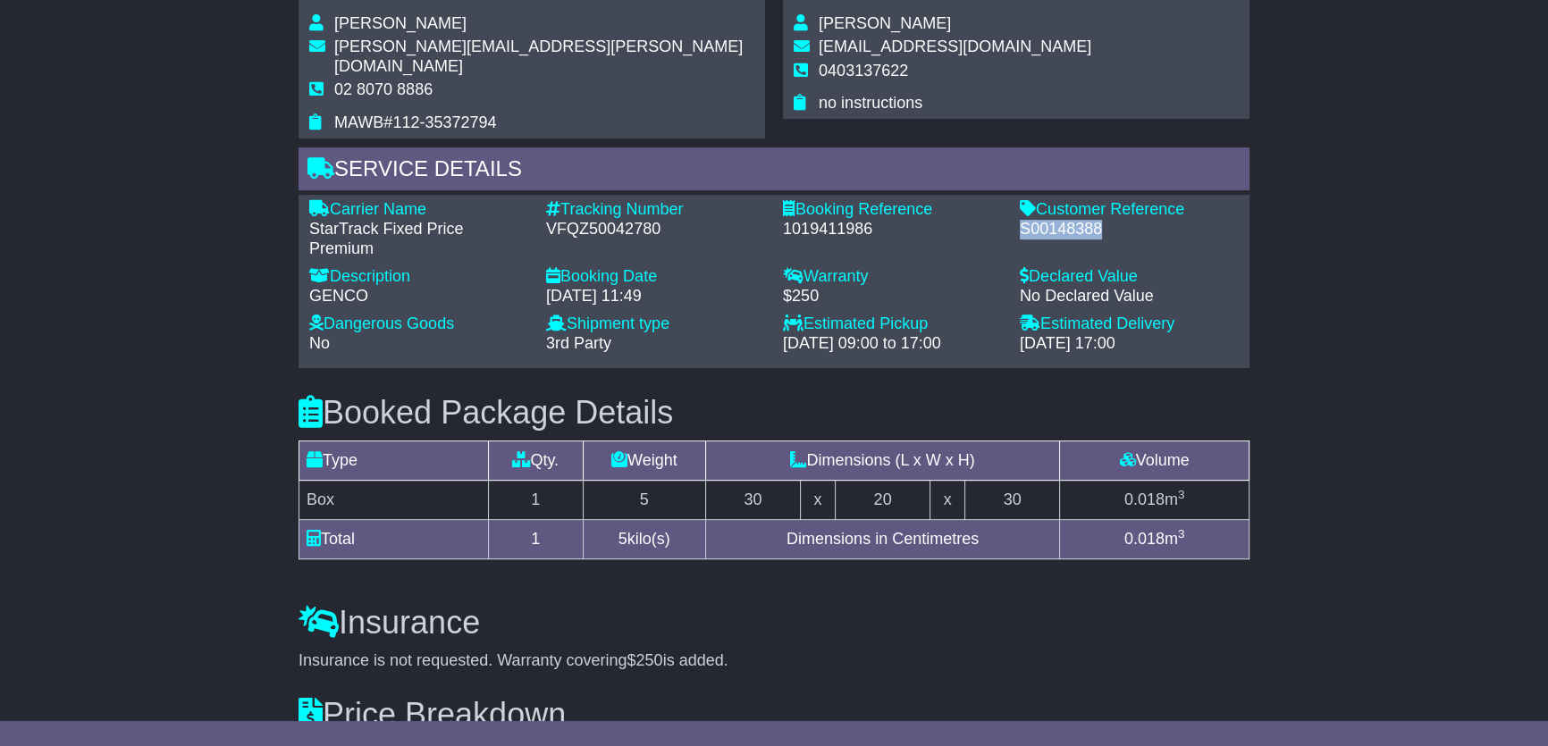
click at [990, 267] on div "Warranty" at bounding box center [892, 277] width 219 height 20
drag, startPoint x: 793, startPoint y: 322, endPoint x: 1024, endPoint y: 337, distance: 231.0
click at [1024, 337] on div "Carrier Name - StarTrack Fixed Price Premium Description - GENCO Tracking Numbe…" at bounding box center [773, 281] width 947 height 162
click at [1016, 344] on div "Carrier Name - StarTrack Fixed Price Premium Description - GENCO Tracking Numbe…" at bounding box center [773, 281] width 951 height 172
click at [796, 334] on div "19 Aug 2025 - 09:00 to 17:00" at bounding box center [892, 344] width 219 height 20
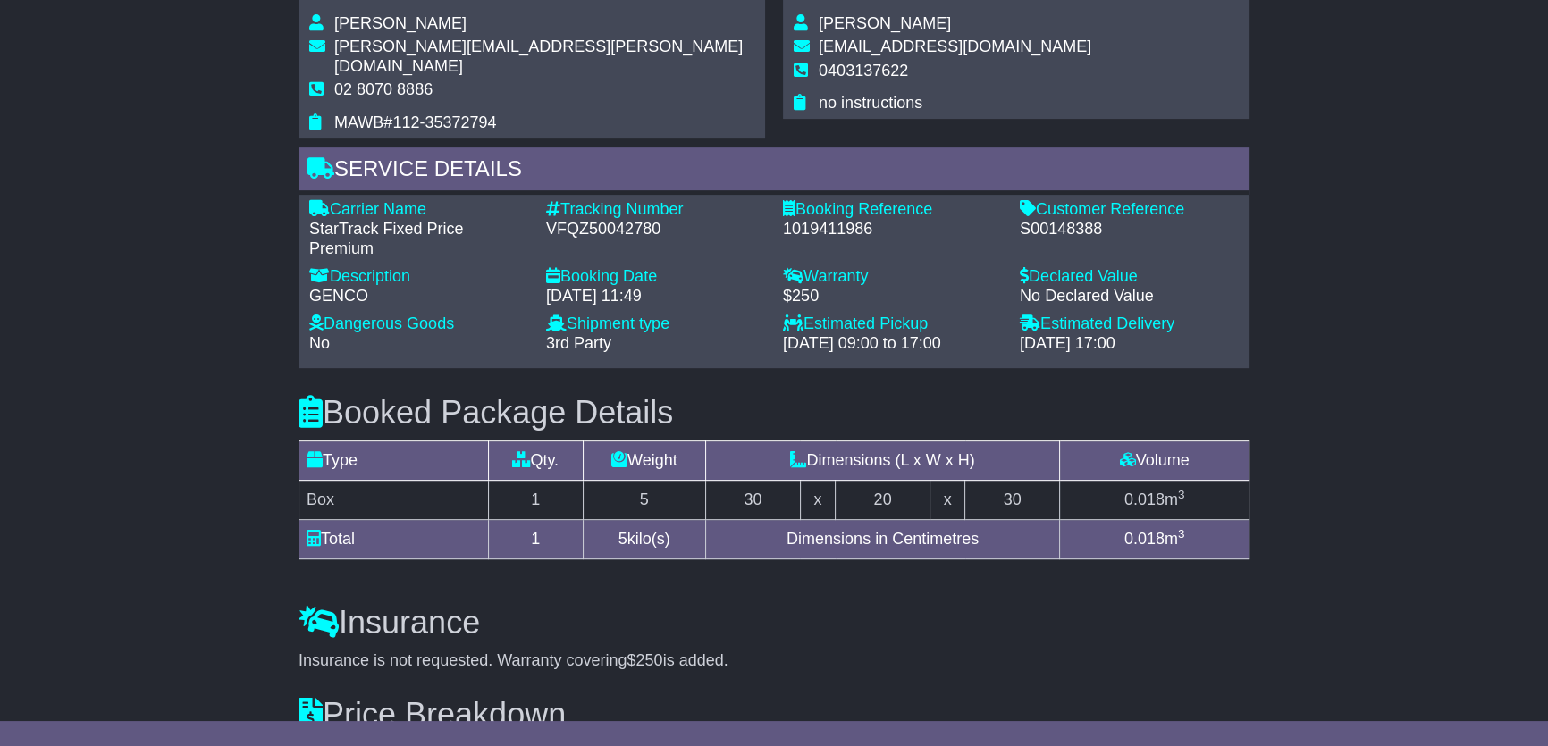
drag, startPoint x: 565, startPoint y: 277, endPoint x: 696, endPoint y: 278, distance: 131.4
click at [696, 287] on div "18 Aug 2025 - 11:49" at bounding box center [655, 297] width 219 height 20
click at [692, 315] on div "Shipment type" at bounding box center [655, 325] width 219 height 20
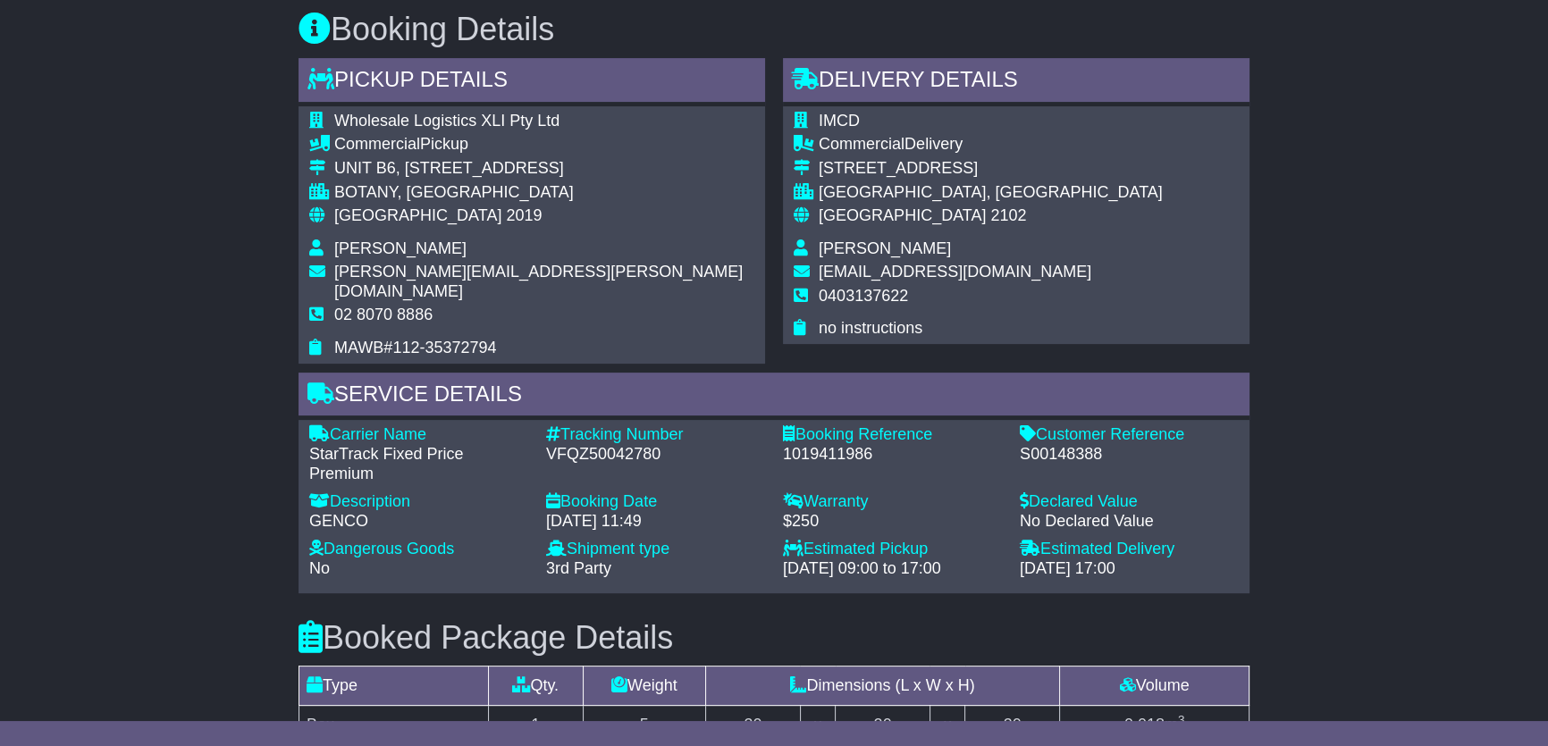
scroll to position [324, 0]
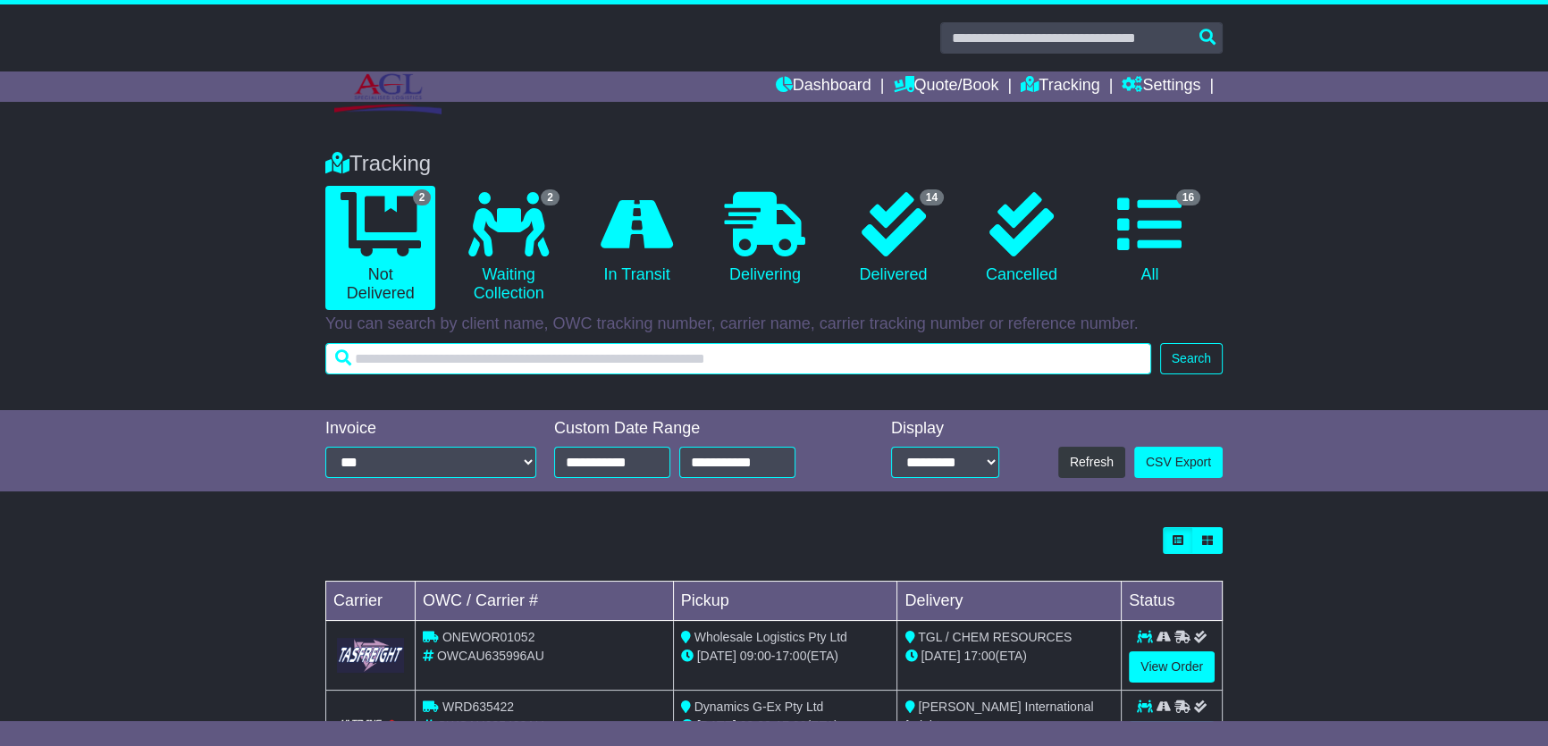
click at [744, 364] on input "text" at bounding box center [738, 358] width 826 height 31
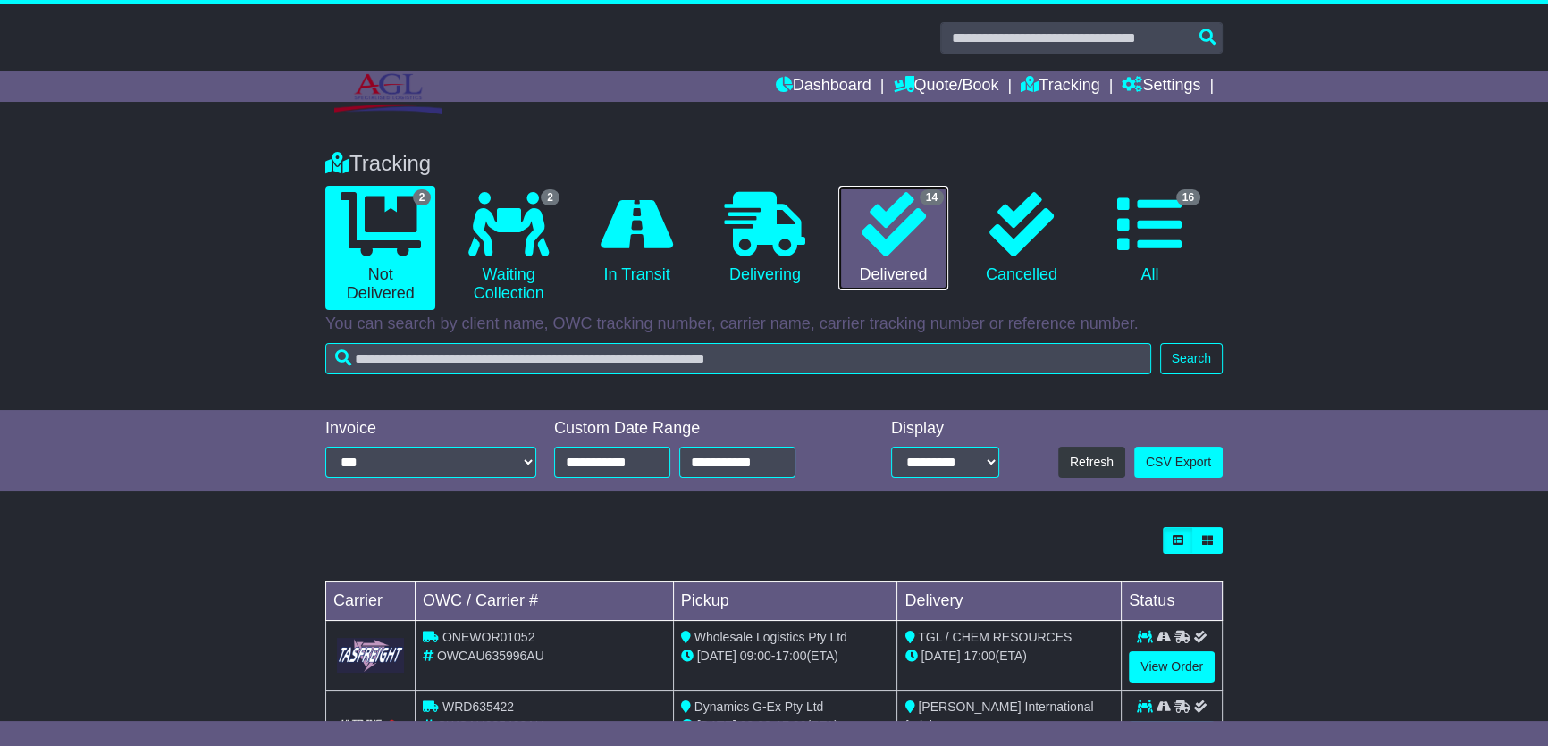
click at [865, 243] on icon at bounding box center [893, 224] width 64 height 64
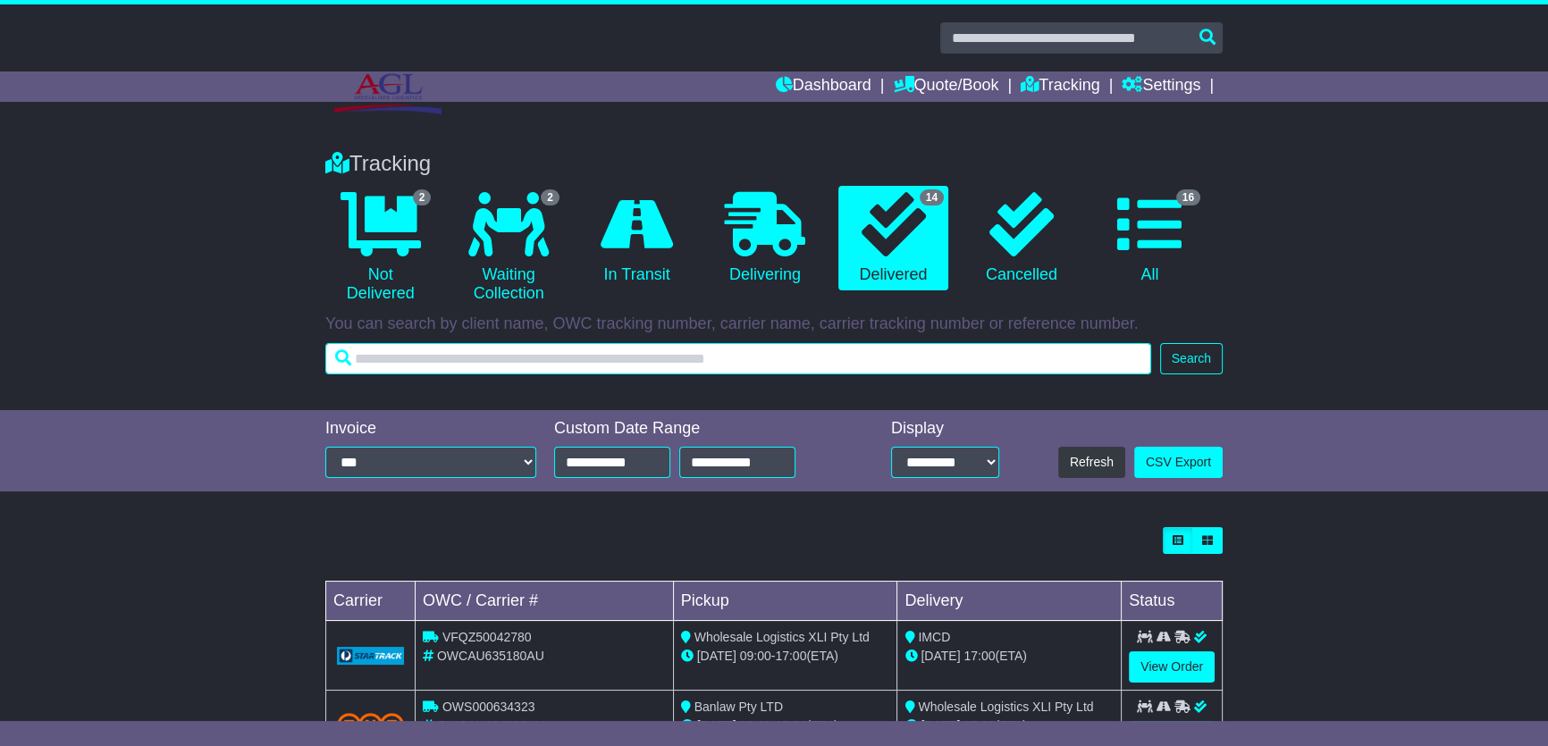
click at [718, 354] on input "text" at bounding box center [738, 358] width 826 height 31
paste input "*********"
type input "*********"
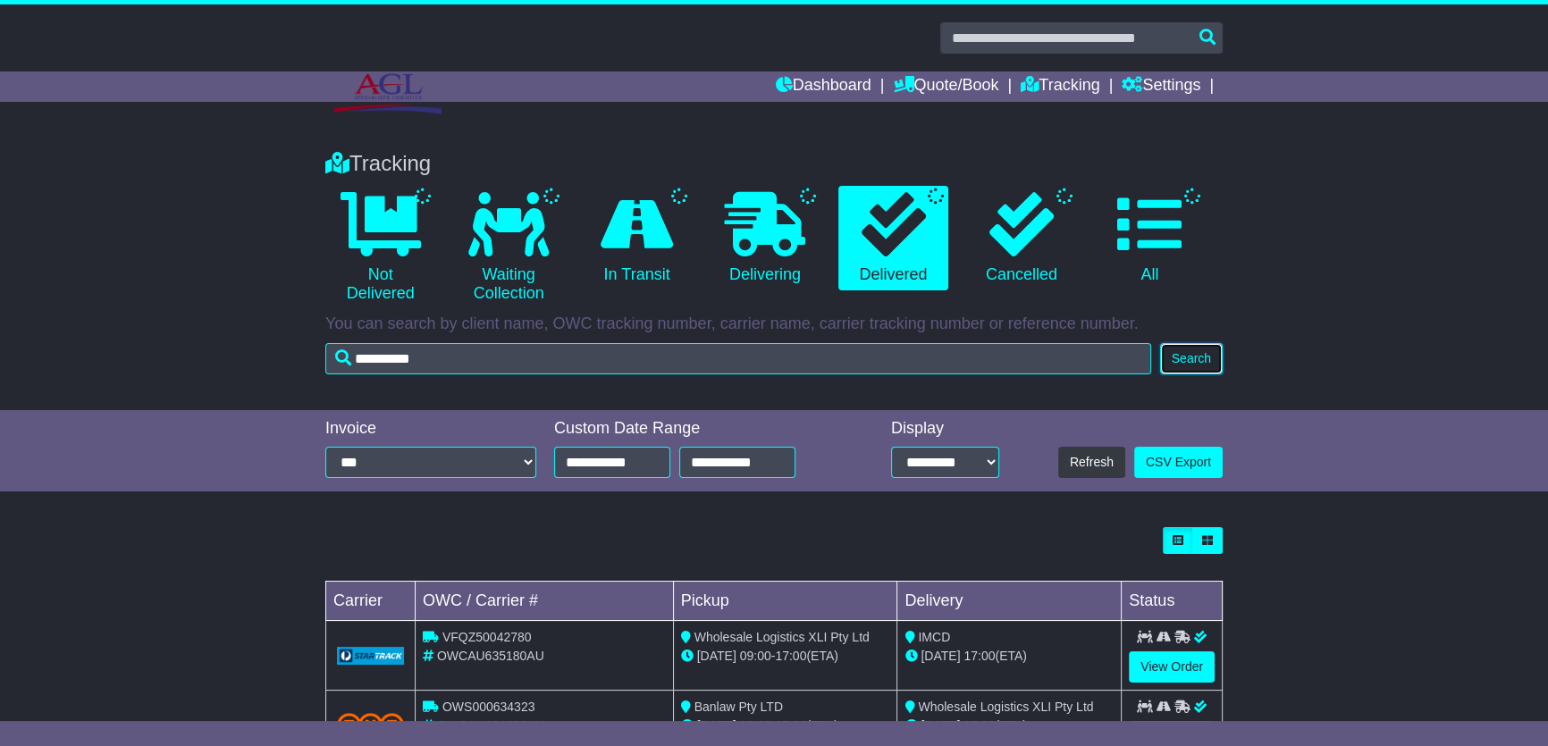
click at [1186, 365] on button "Search" at bounding box center [1191, 358] width 63 height 31
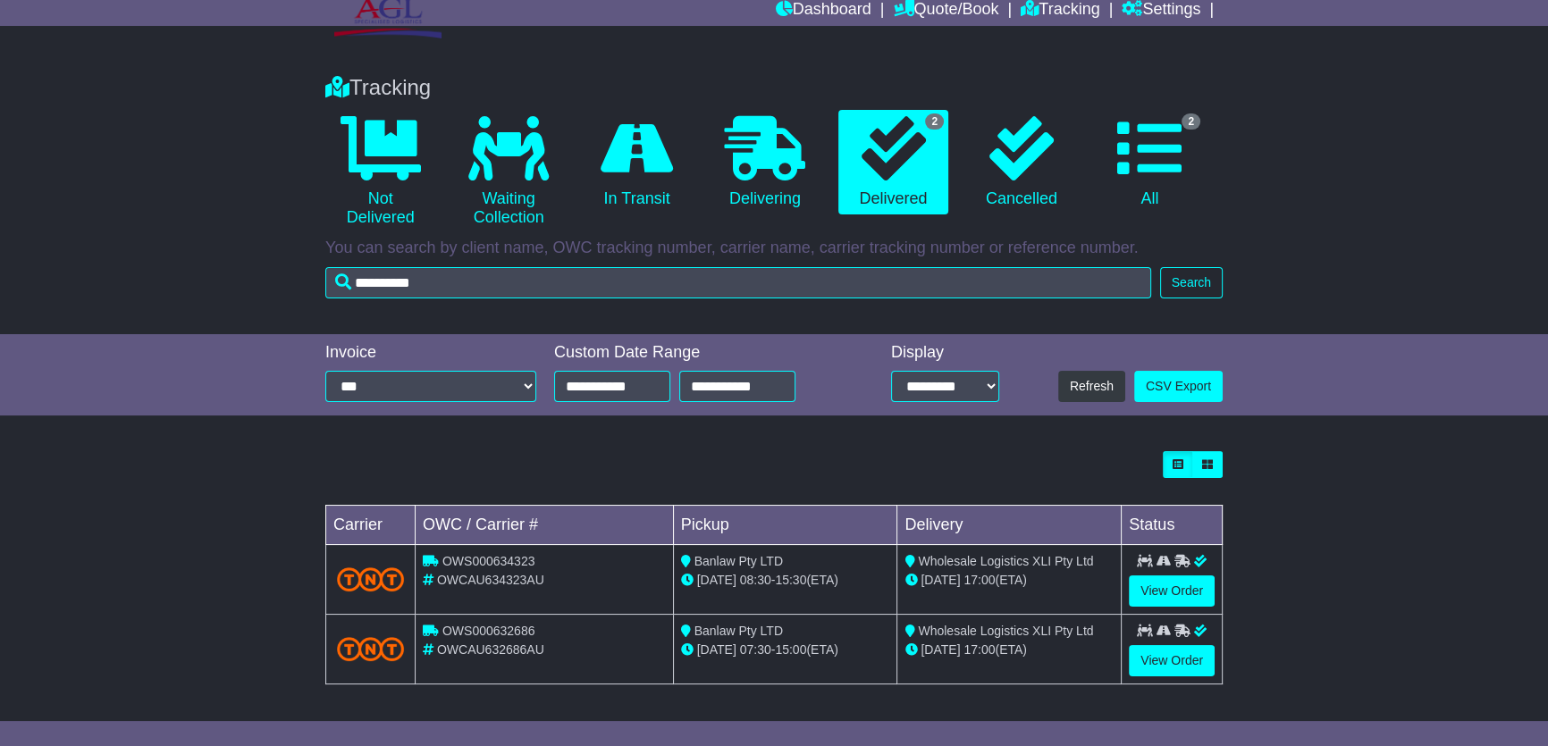
drag, startPoint x: 715, startPoint y: 558, endPoint x: 852, endPoint y: 599, distance: 143.4
click at [845, 599] on td "Banlaw Pty LTD 18 Aug 08:30 - 15:30 (ETA)" at bounding box center [785, 580] width 224 height 70
click at [1185, 583] on link "View Order" at bounding box center [1172, 590] width 86 height 31
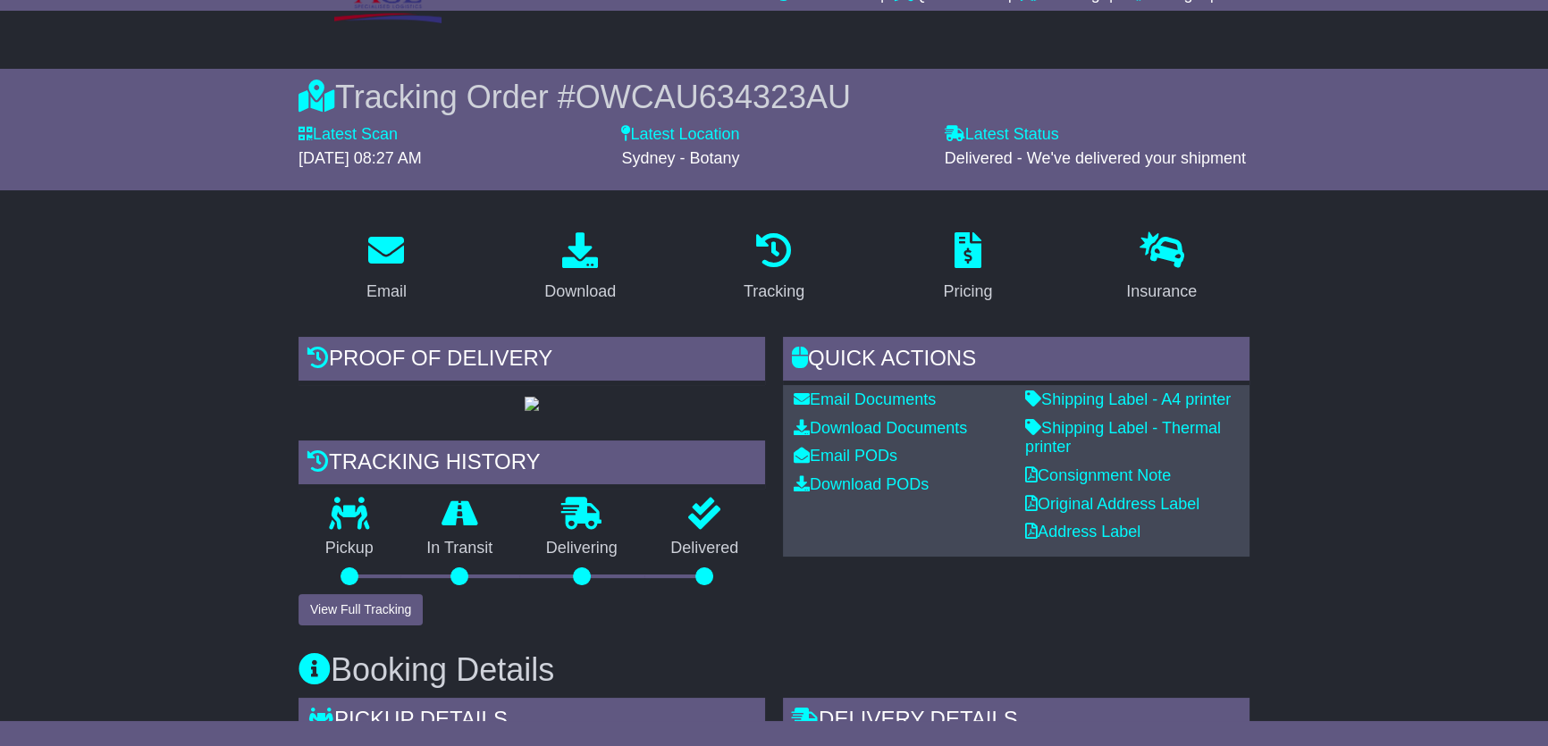
scroll to position [406, 0]
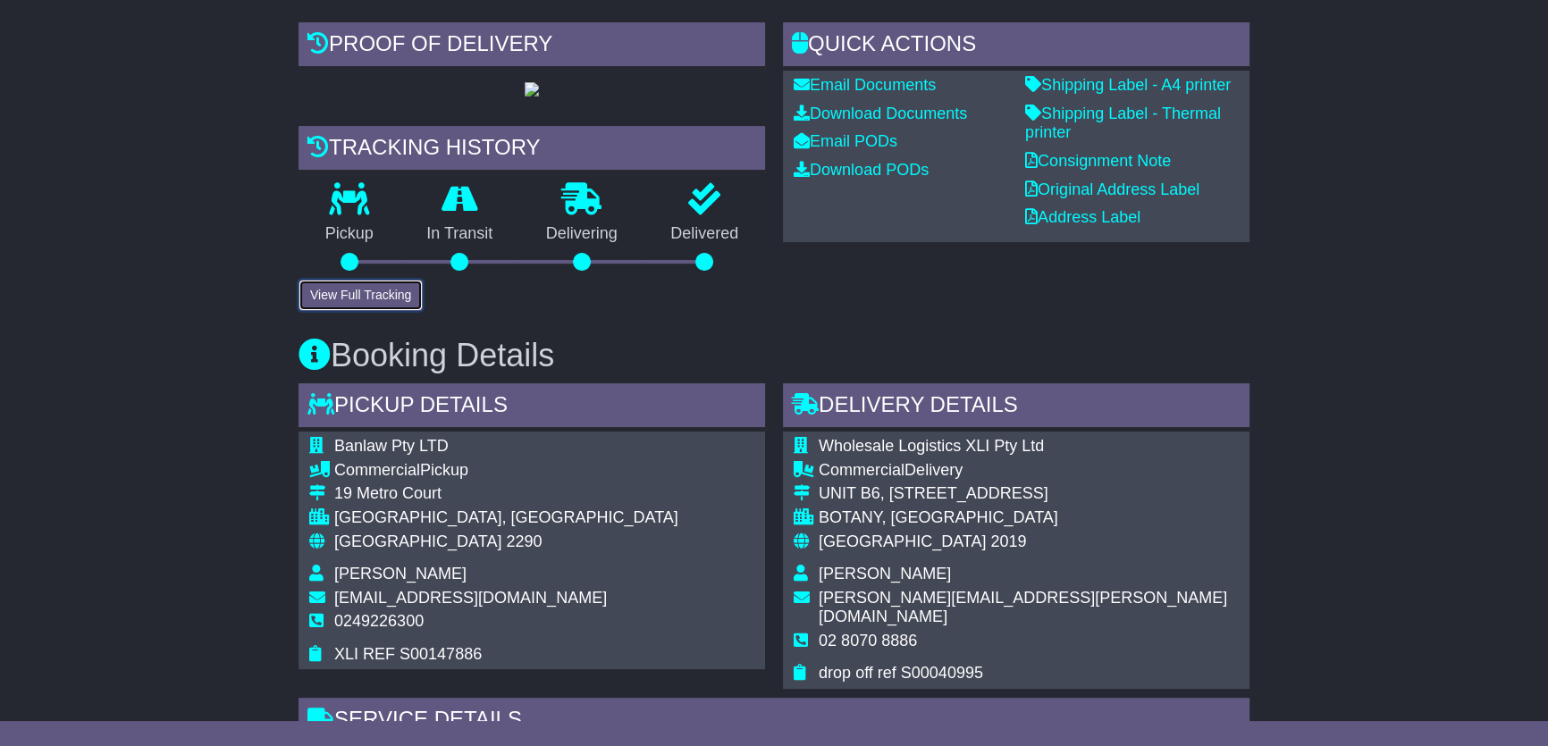
click at [404, 311] on button "View Full Tracking" at bounding box center [360, 295] width 124 height 31
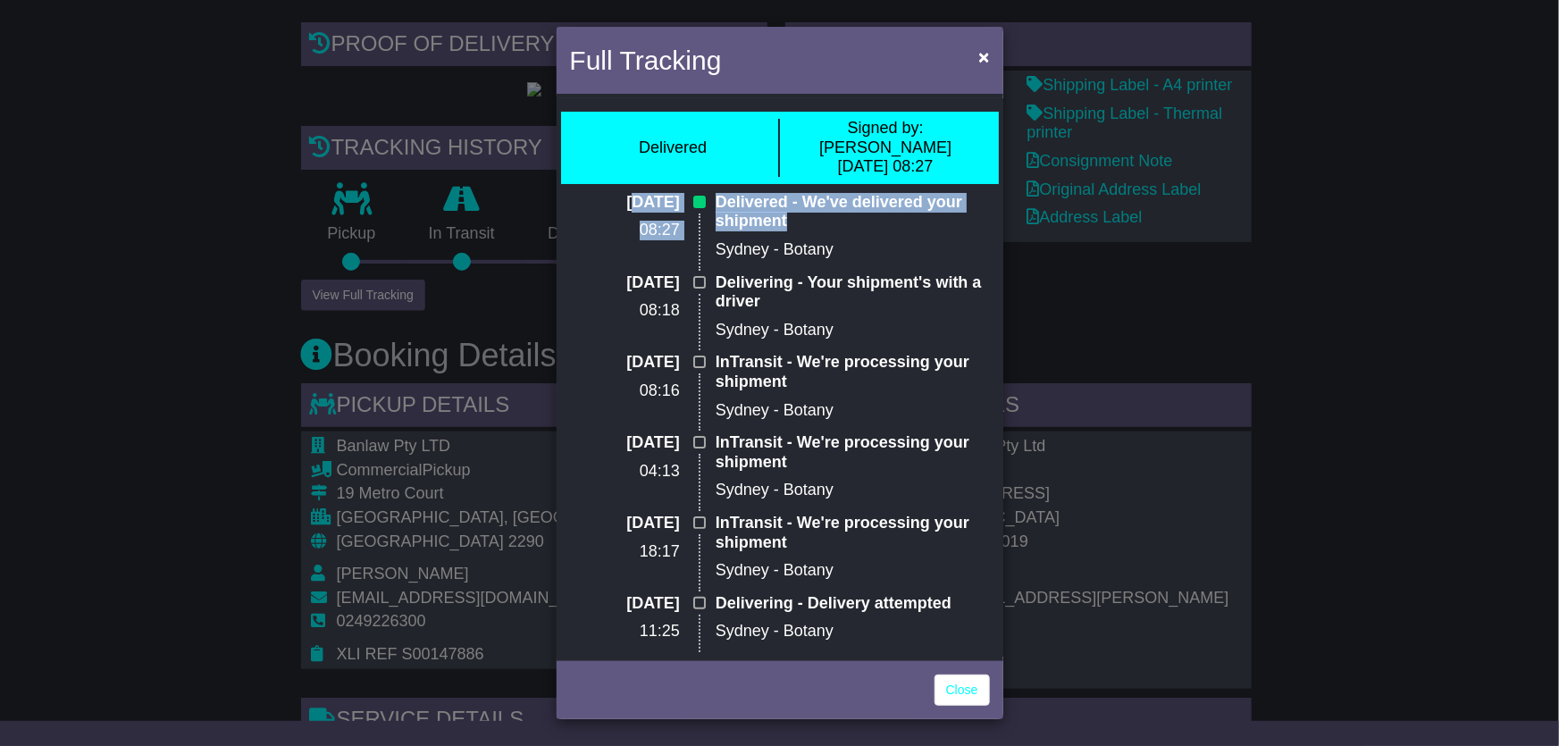
drag, startPoint x: 593, startPoint y: 181, endPoint x: 827, endPoint y: 210, distance: 236.0
click at [827, 210] on div "20 Aug 2025 08:27 Delivered - We've delivered your shipment Sydney - Botany" at bounding box center [780, 233] width 438 height 80
click at [984, 696] on link "Close" at bounding box center [962, 690] width 55 height 31
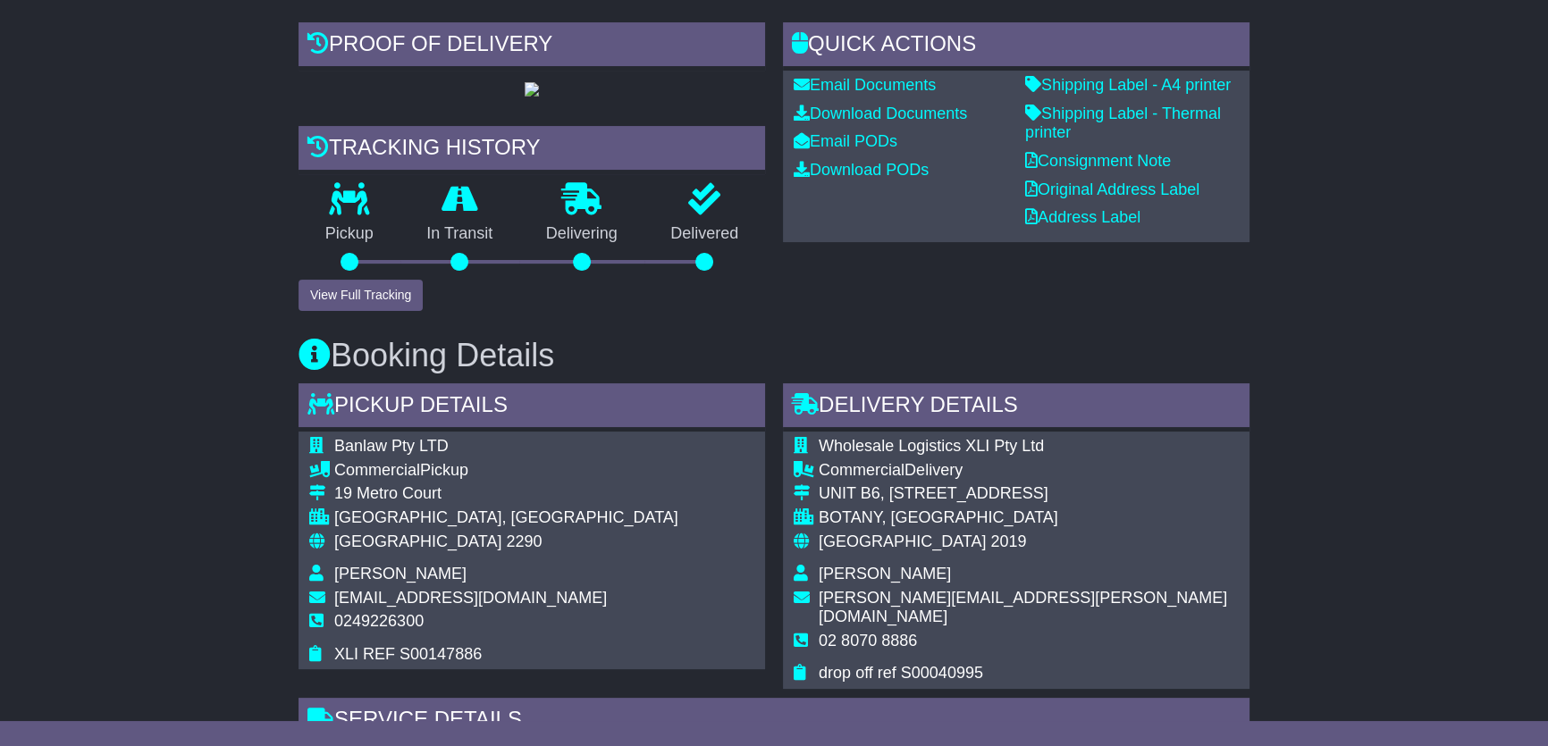
click at [119, 282] on div "Email Download Tracking Pricing Insurance" at bounding box center [774, 702] width 1548 height 1598
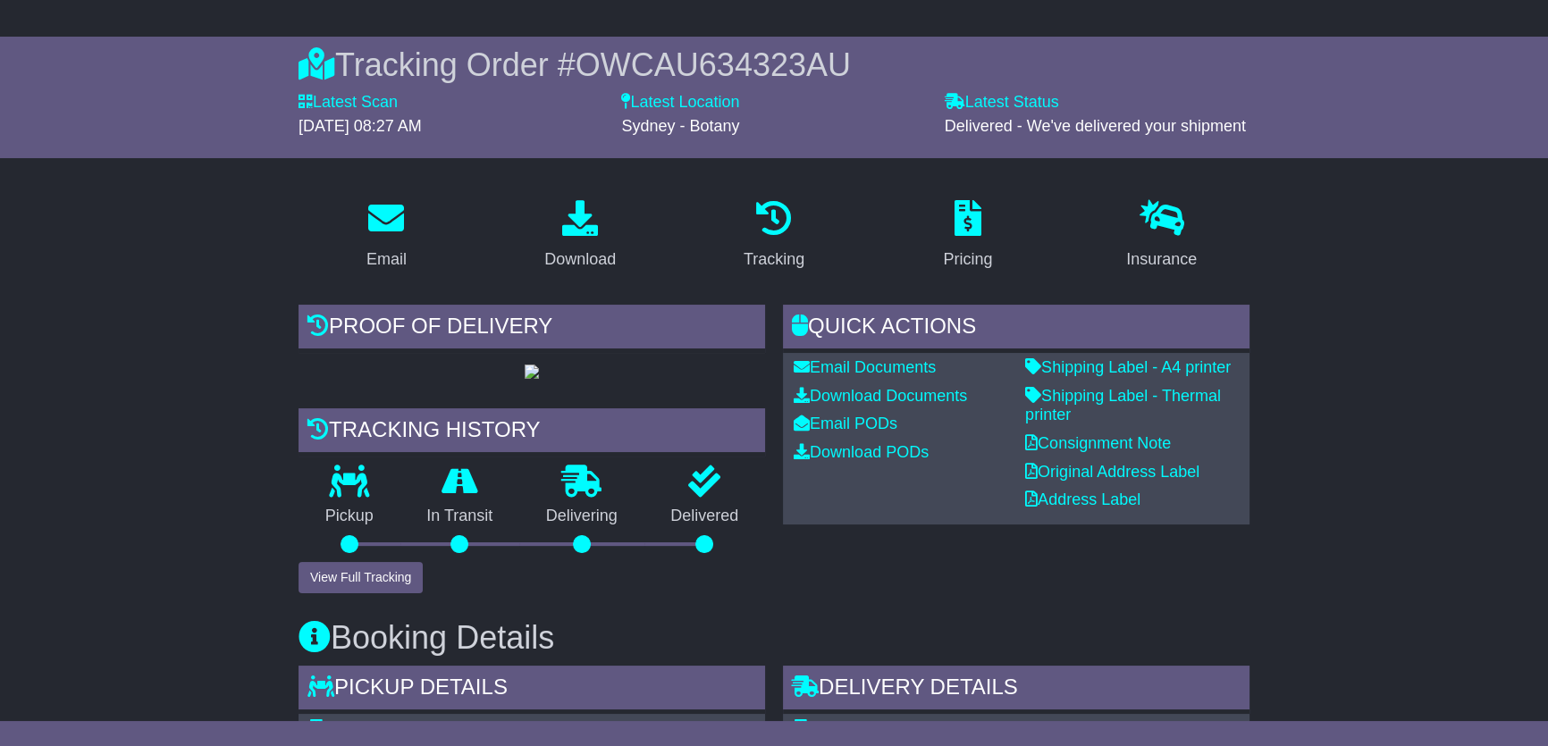
scroll to position [0, 0]
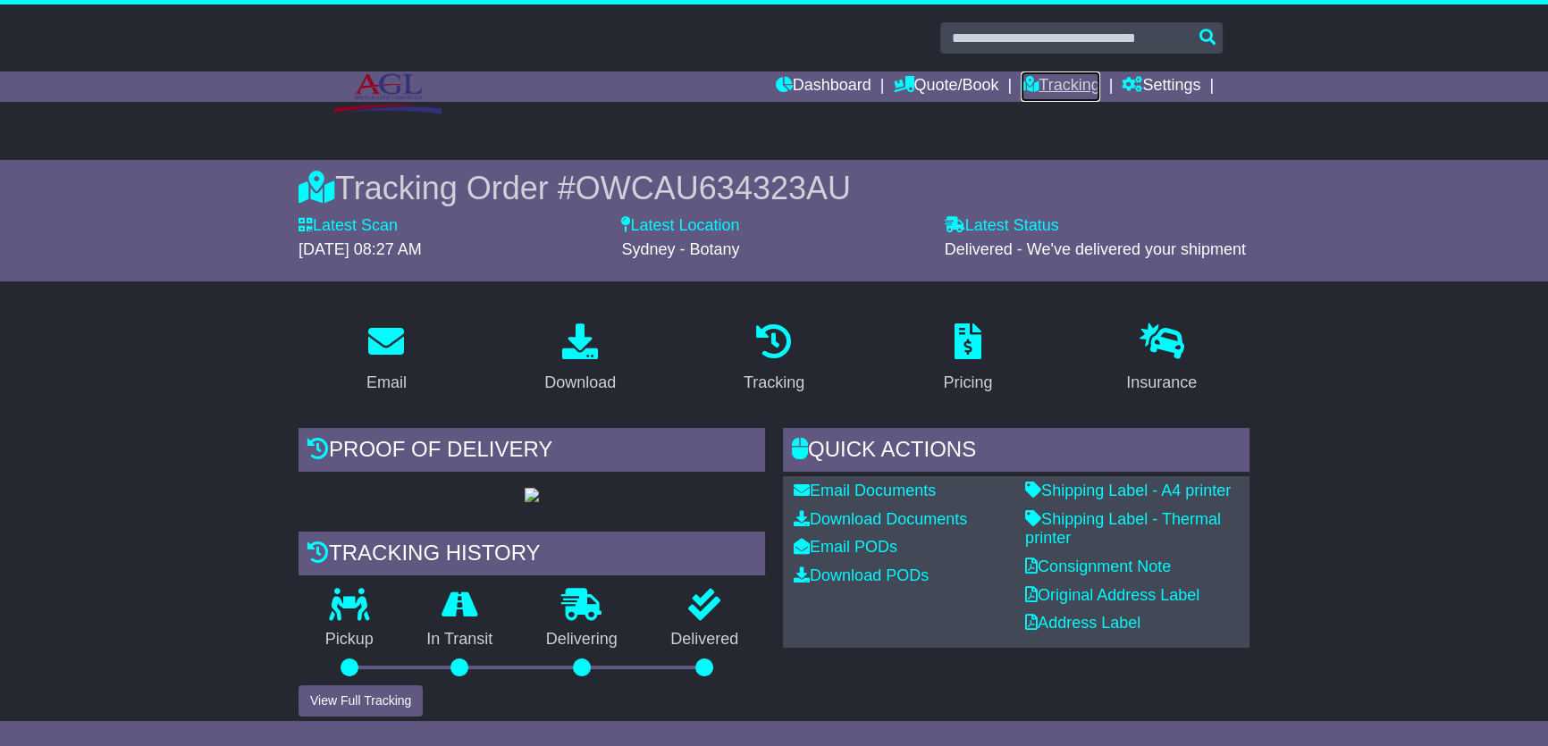
click at [1049, 81] on link "Tracking" at bounding box center [1059, 86] width 79 height 30
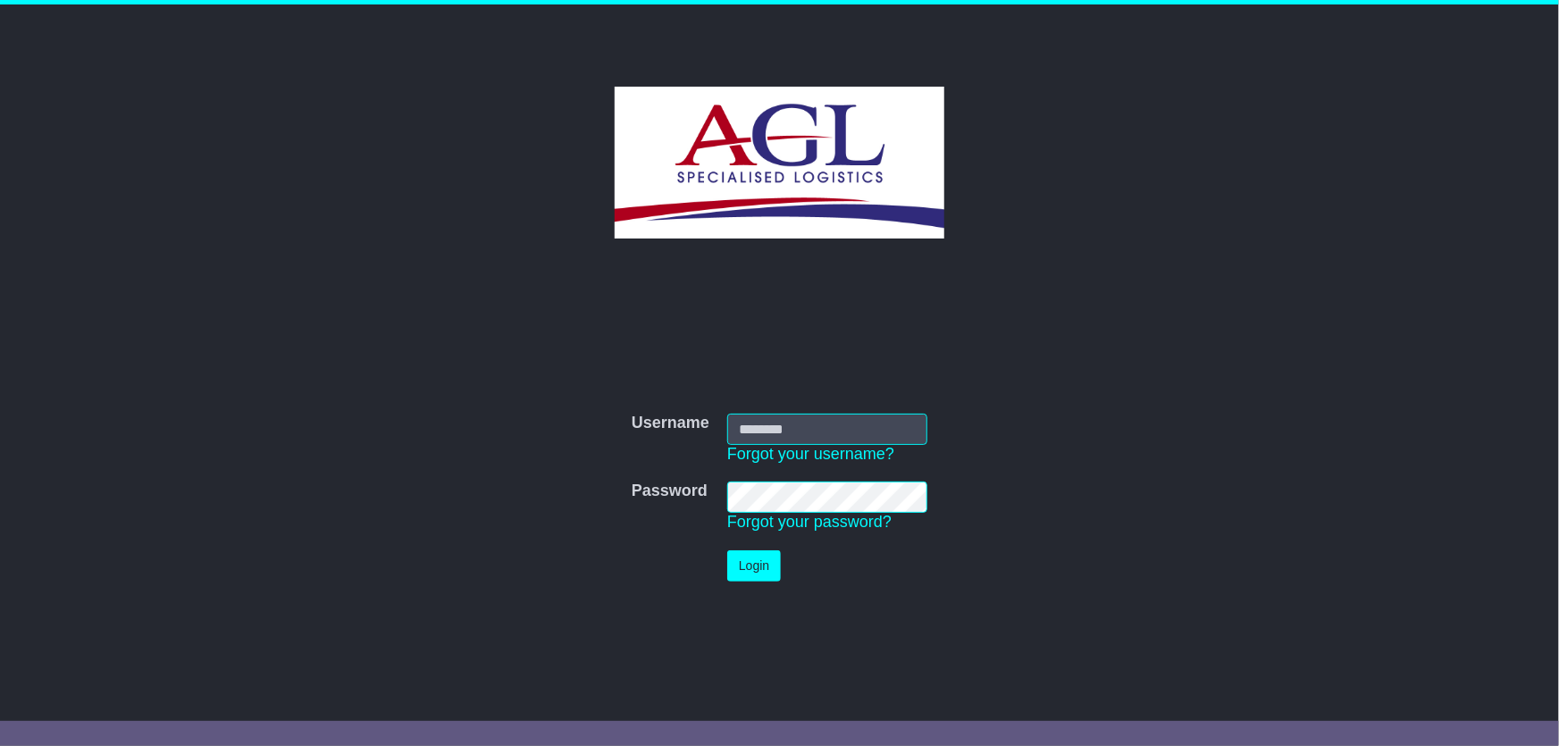
type input "***"
click at [734, 581] on button "Login" at bounding box center [754, 565] width 54 height 31
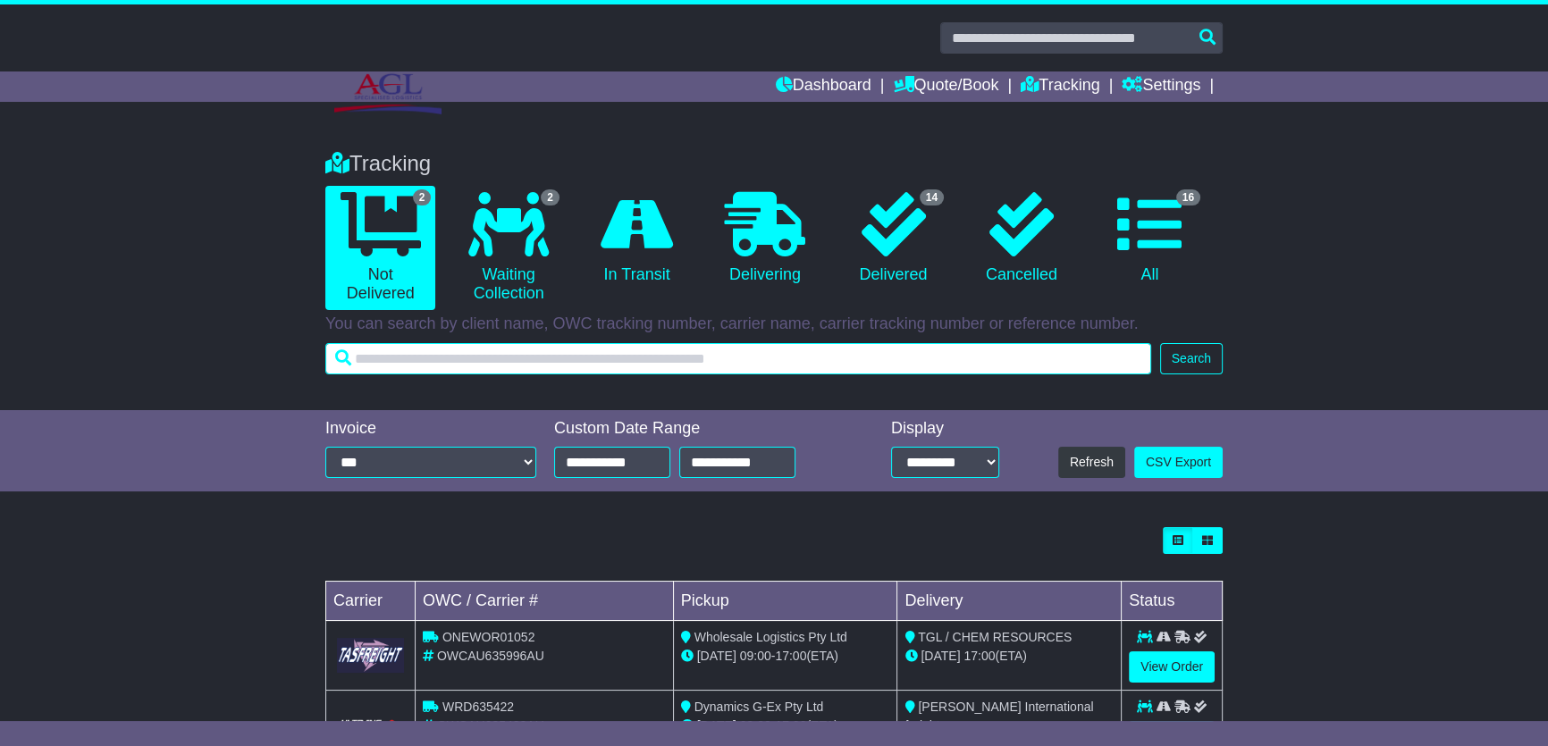
click at [717, 355] on input "text" at bounding box center [738, 358] width 826 height 31
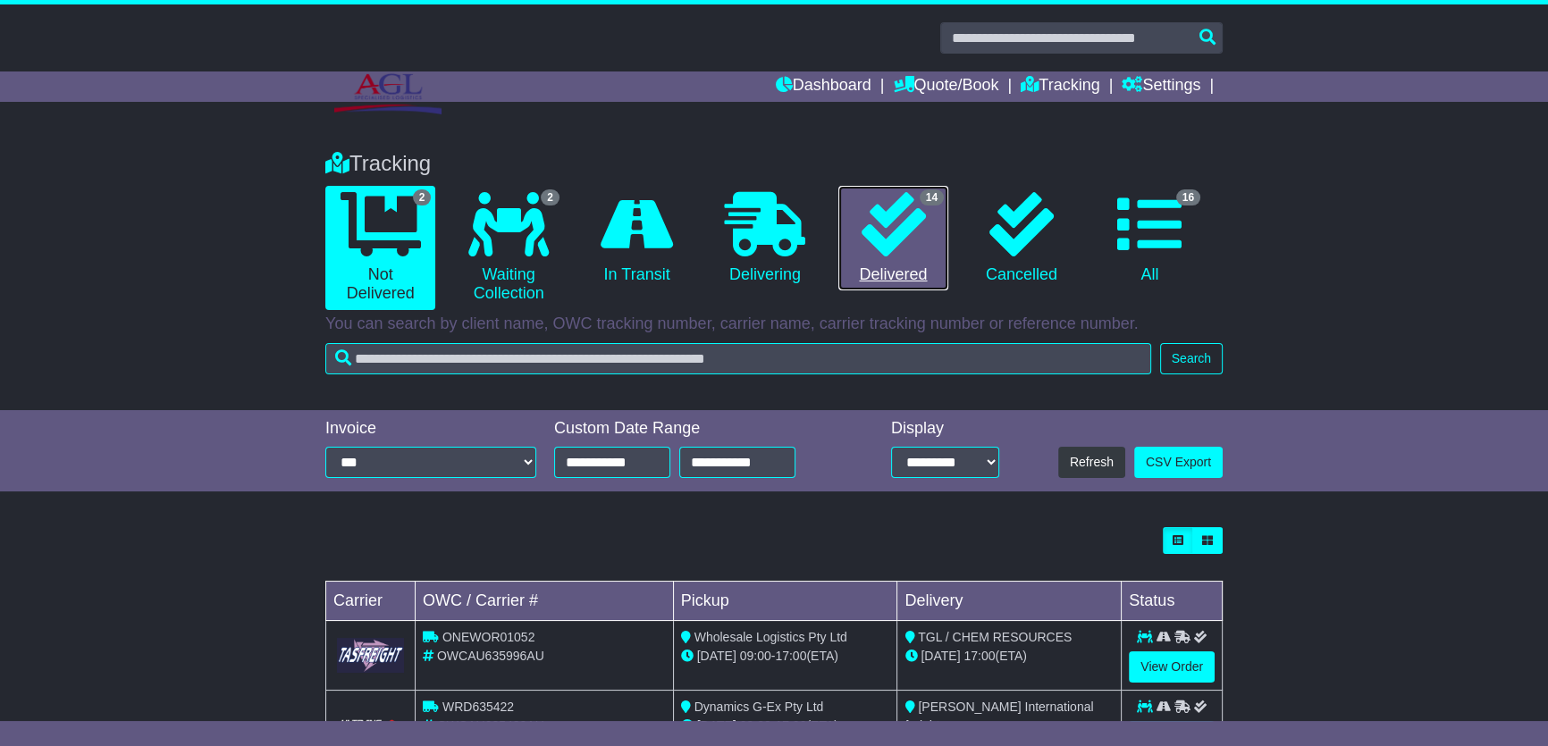
click at [894, 233] on icon at bounding box center [893, 224] width 64 height 64
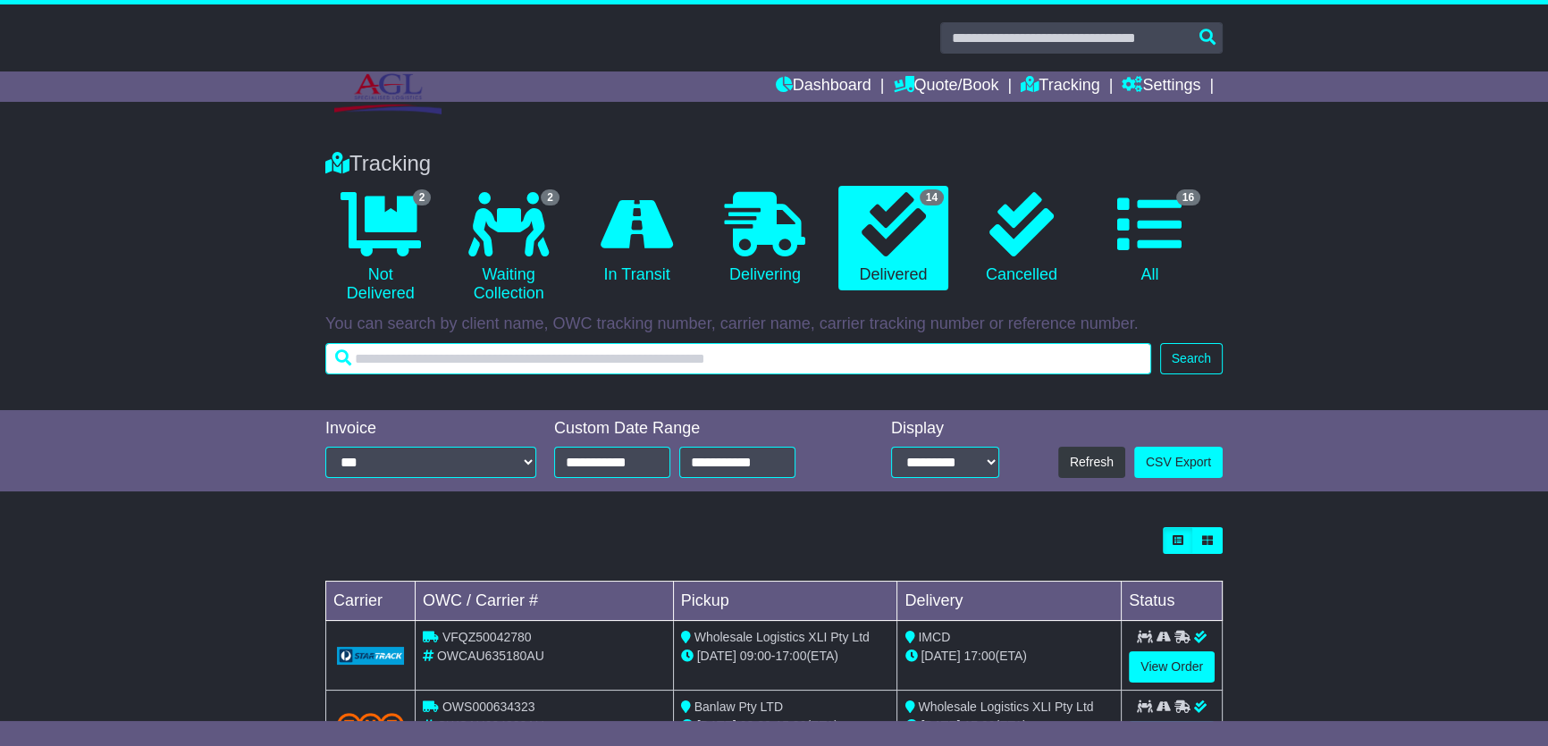
click at [584, 372] on input "text" at bounding box center [738, 358] width 826 height 31
paste input "*********"
type input "*********"
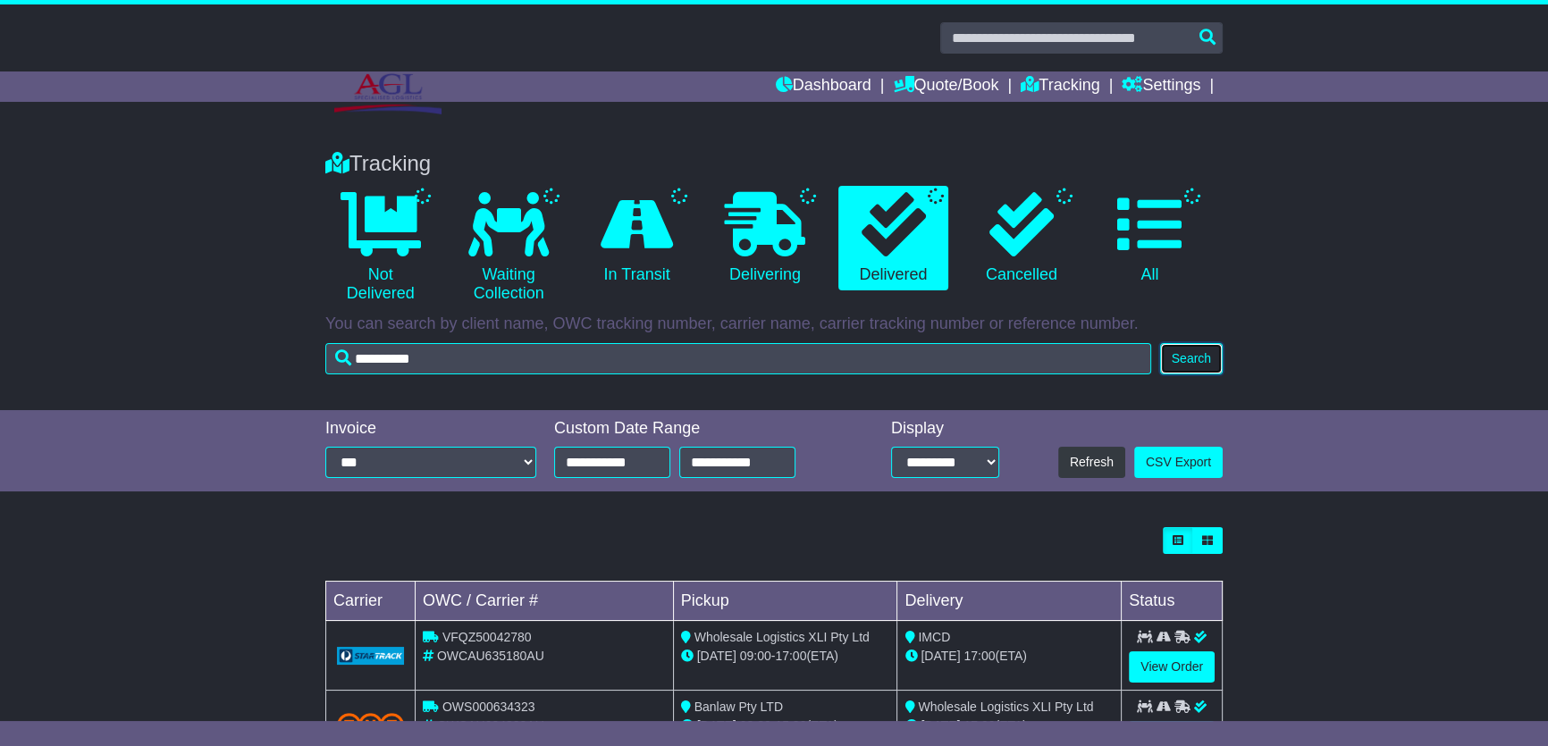
click at [1191, 357] on button "Search" at bounding box center [1191, 358] width 63 height 31
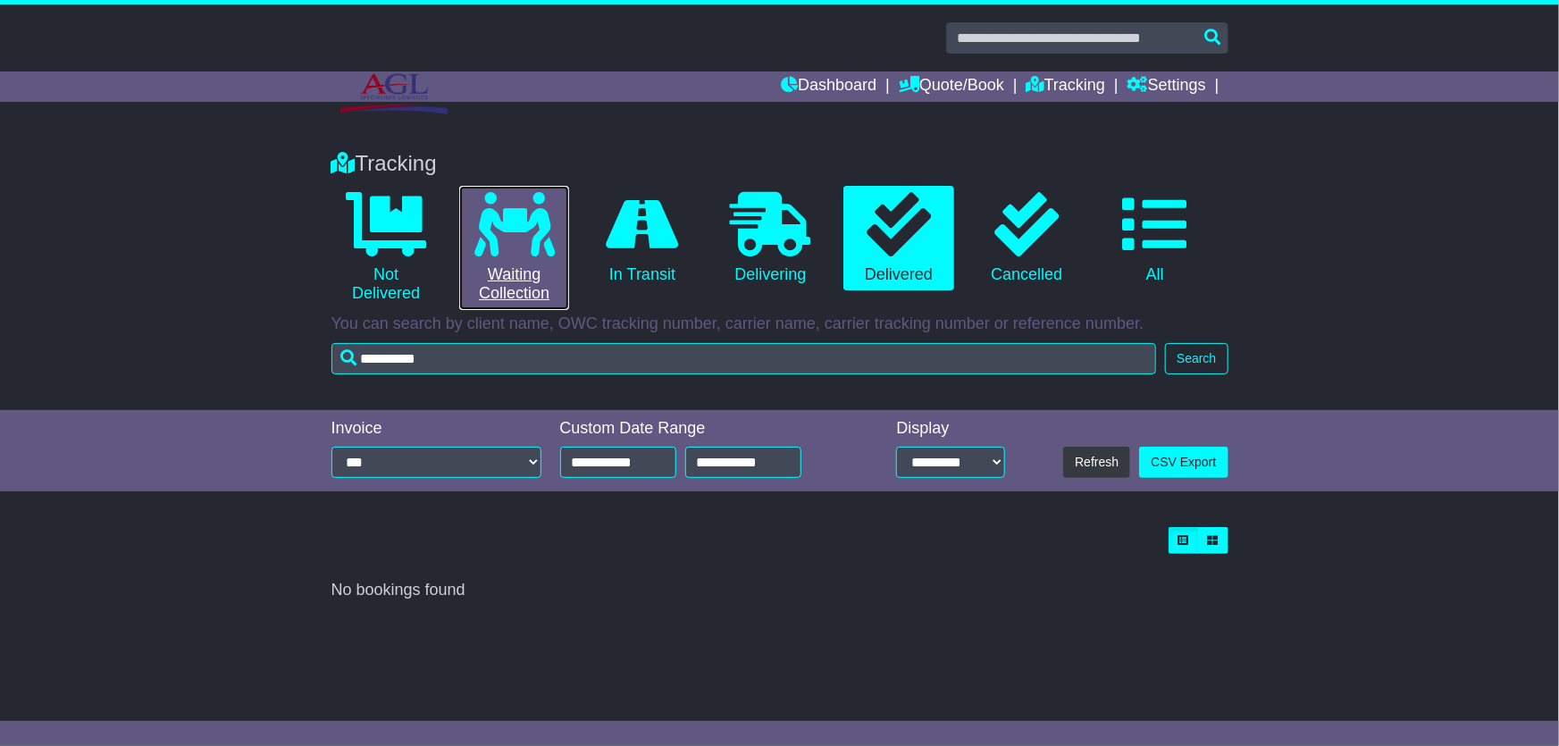
click at [502, 241] on icon at bounding box center [514, 224] width 80 height 64
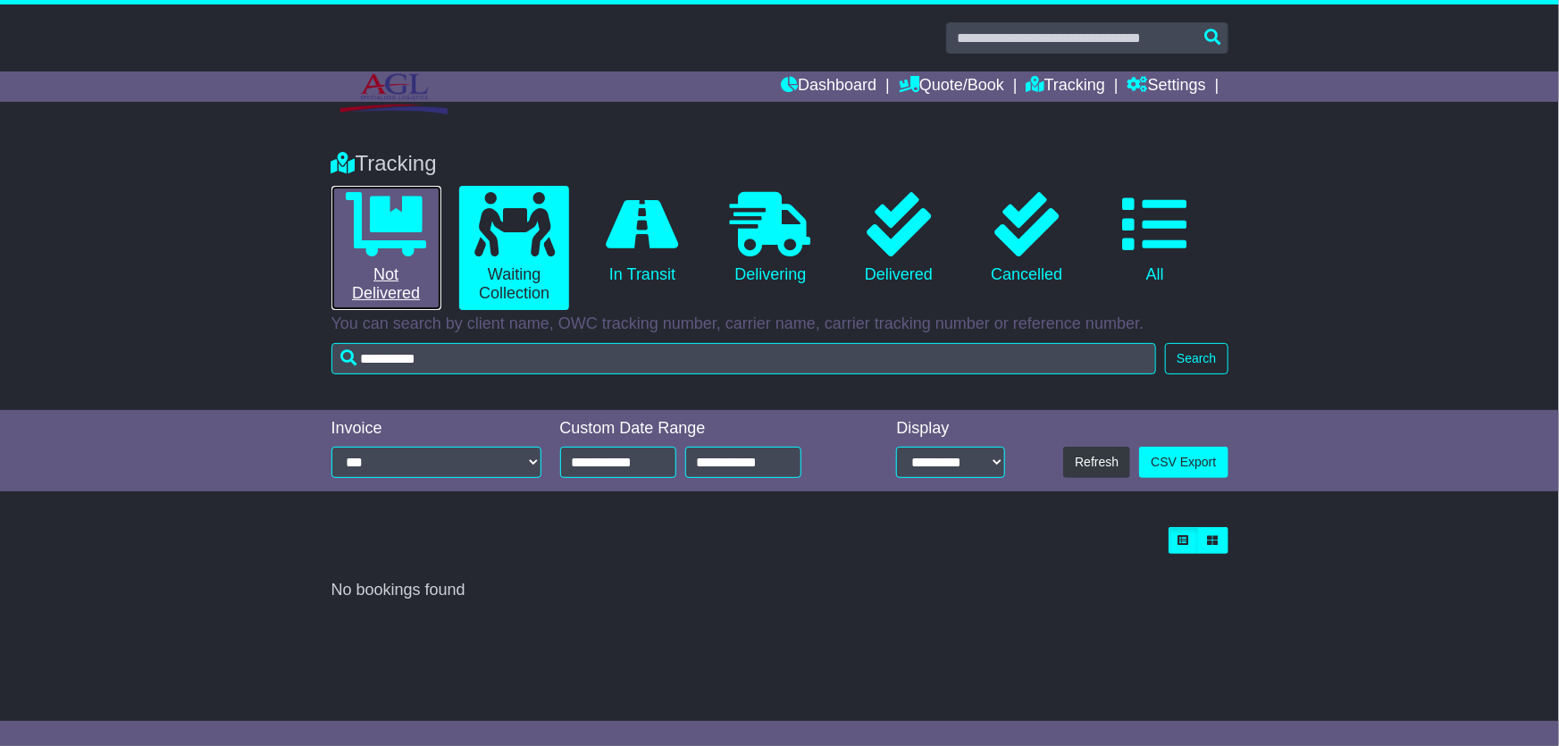
click at [392, 220] on icon at bounding box center [386, 224] width 80 height 64
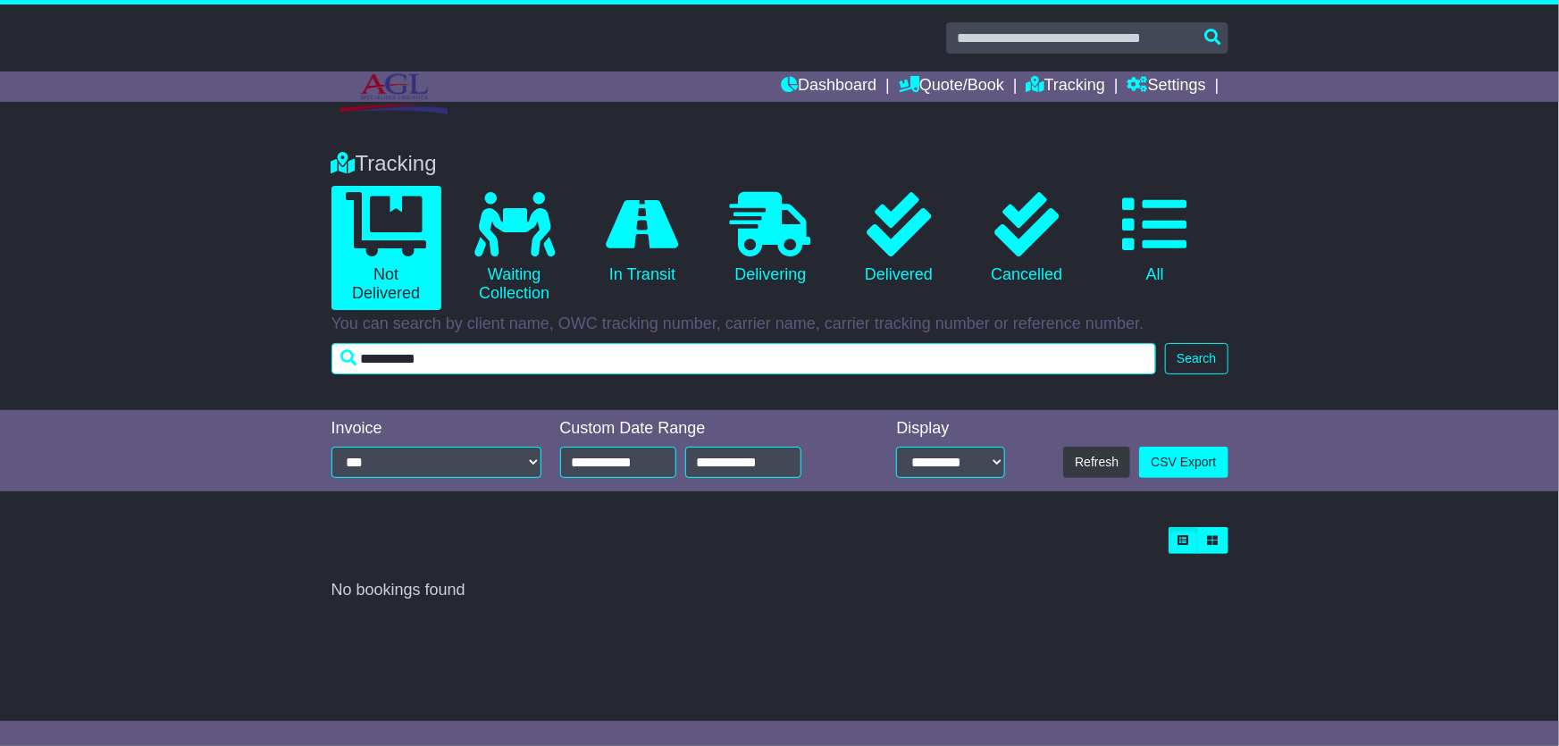
click at [522, 359] on input "*********" at bounding box center [745, 358] width 826 height 31
drag, startPoint x: 522, startPoint y: 359, endPoint x: 196, endPoint y: 356, distance: 326.2
click at [185, 357] on div "Tracking 0 Not Delivered 0 Waiting Collection 0 In Transit 0 Delivering 0" at bounding box center [779, 271] width 1559 height 277
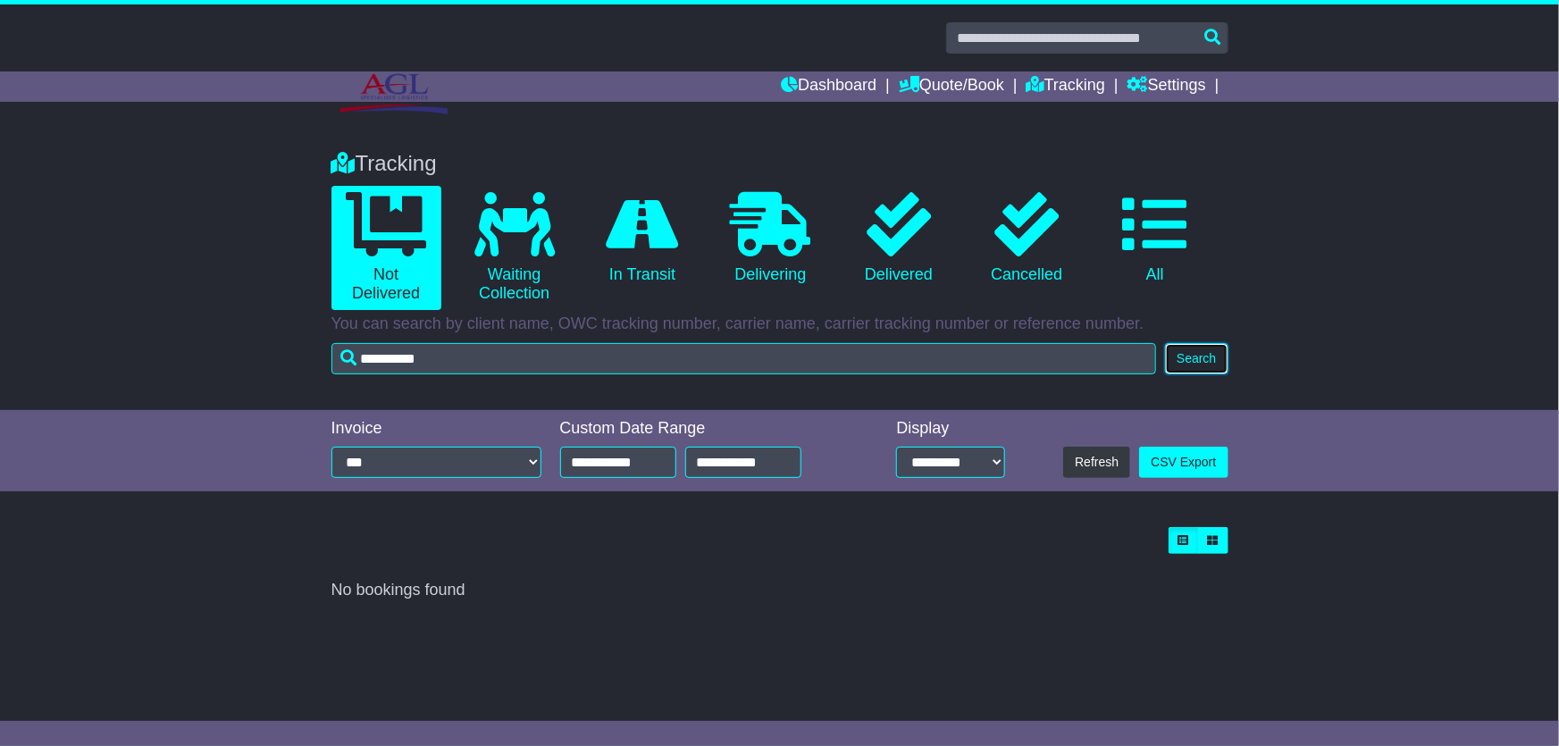
click at [1205, 363] on button "Search" at bounding box center [1196, 358] width 63 height 31
click at [909, 232] on icon at bounding box center [899, 224] width 64 height 64
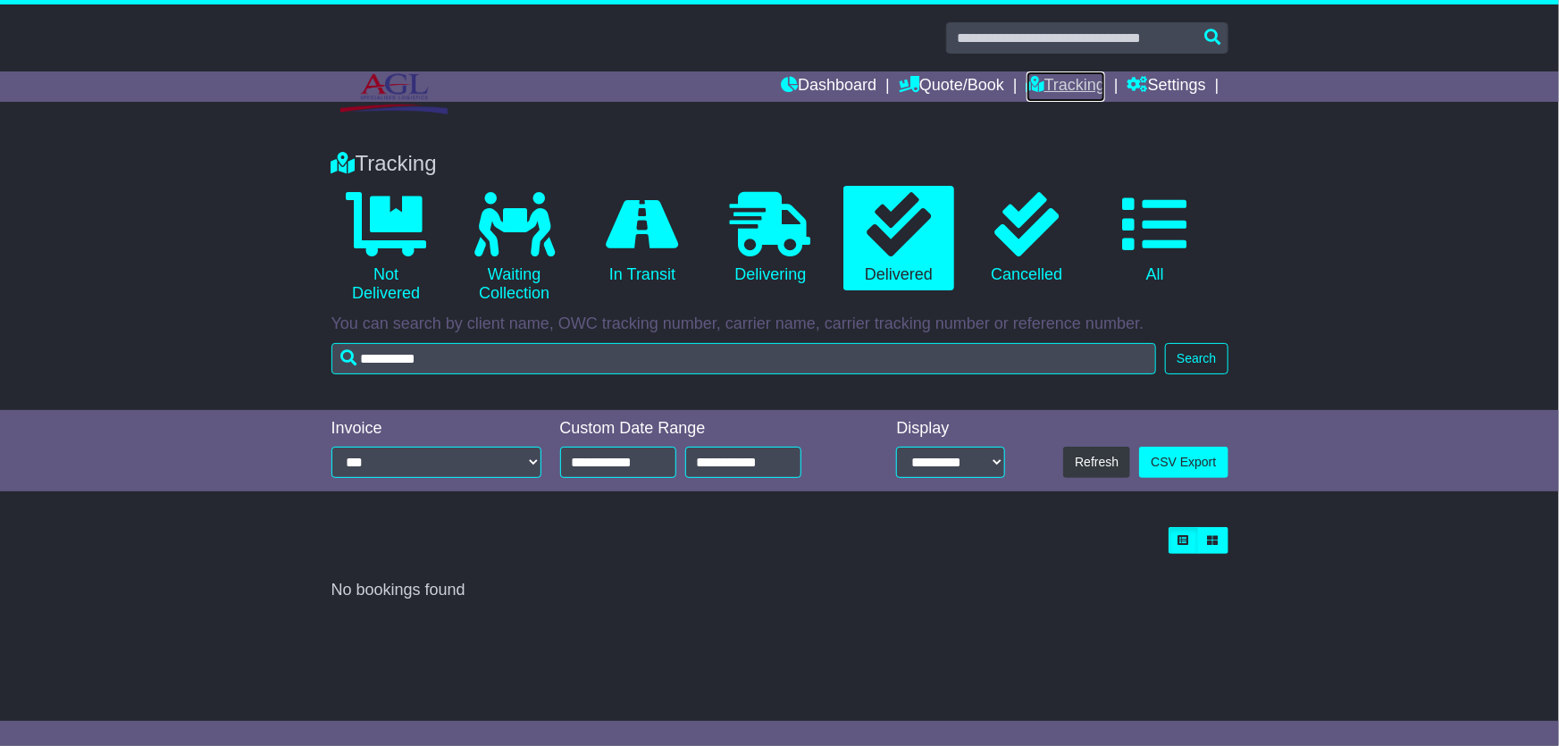
click at [1054, 78] on link "Tracking" at bounding box center [1066, 86] width 79 height 30
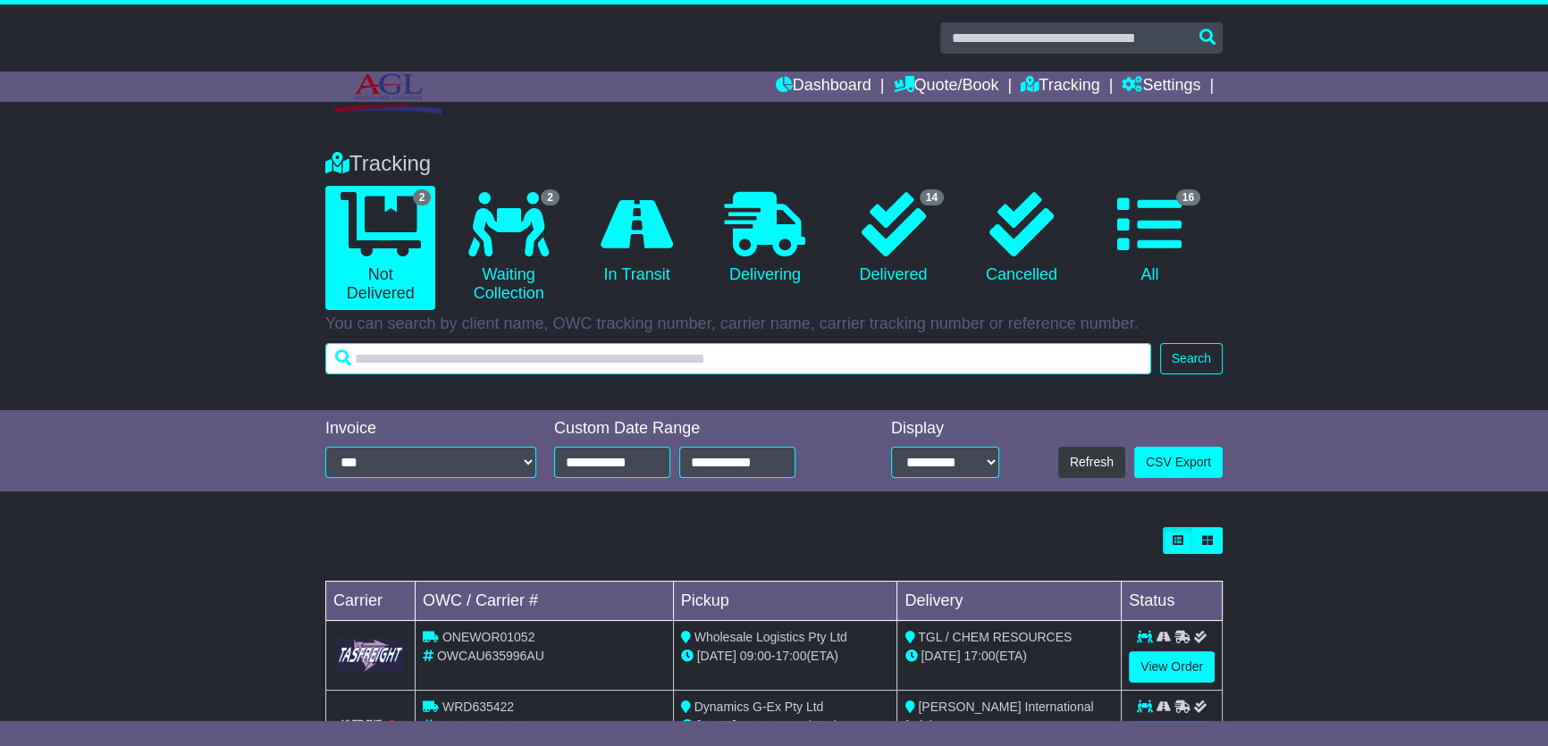
click at [563, 357] on input "text" at bounding box center [738, 358] width 826 height 31
paste input "*********"
type input "*********"
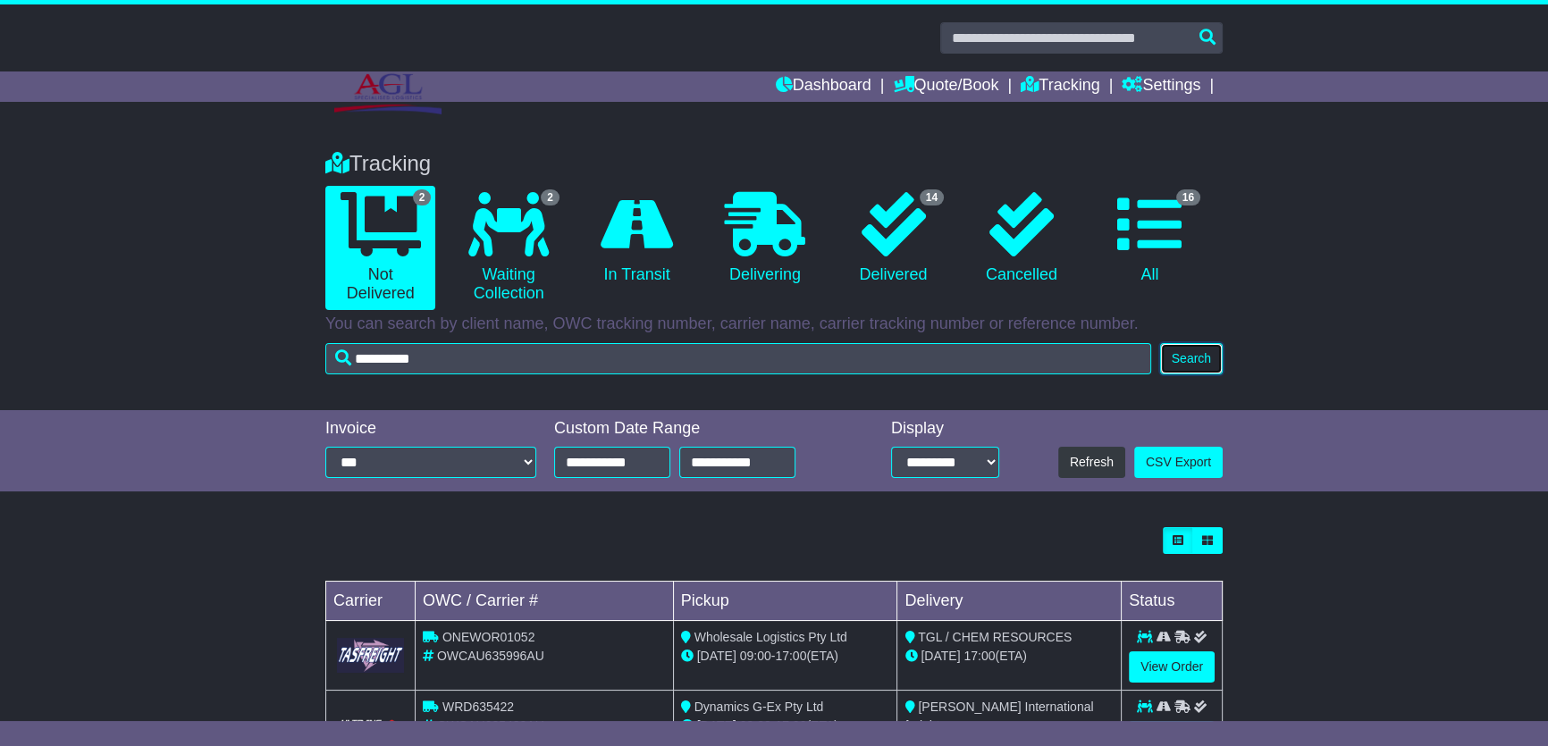
click at [1192, 357] on button "Search" at bounding box center [1191, 358] width 63 height 31
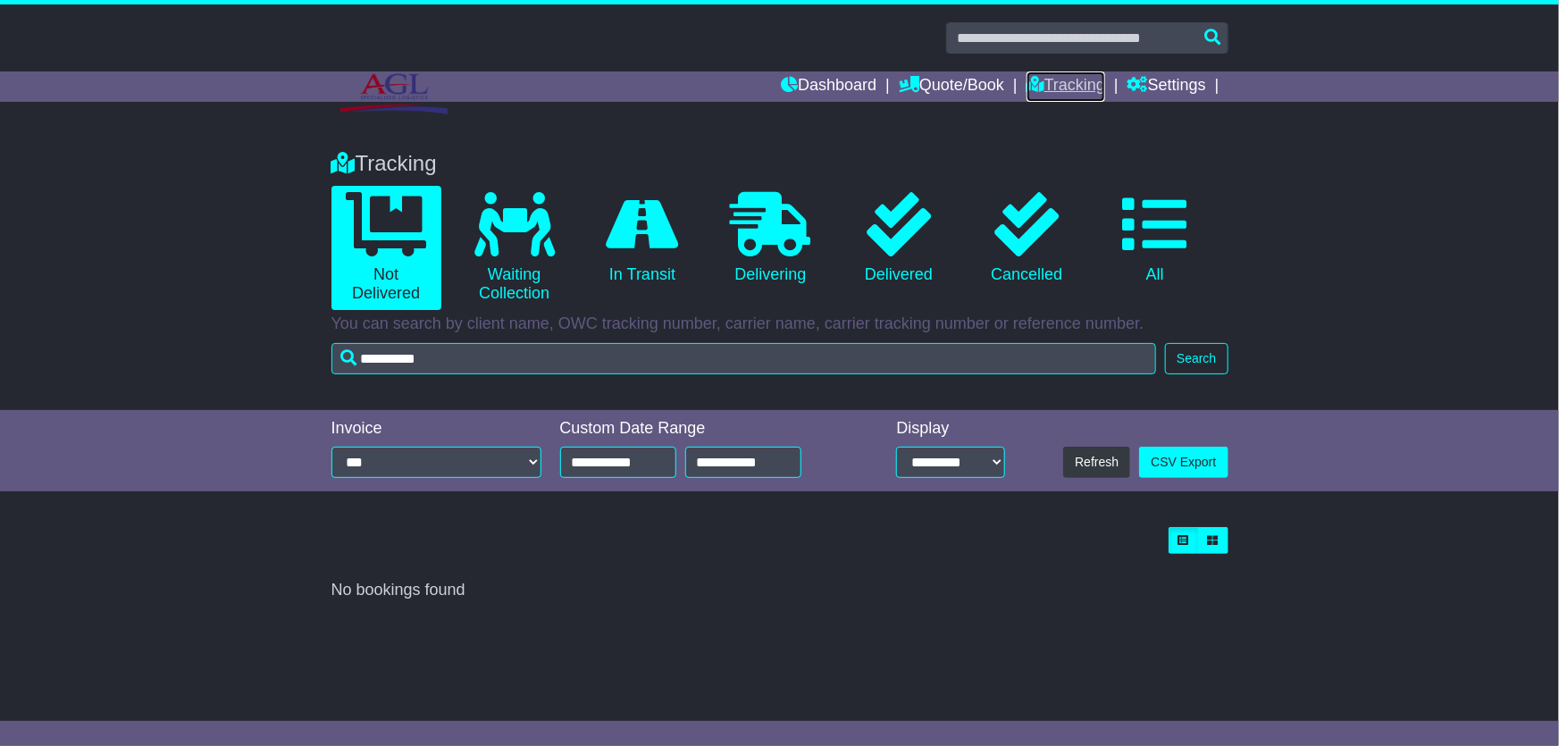
click at [1063, 79] on link "Tracking" at bounding box center [1066, 86] width 79 height 30
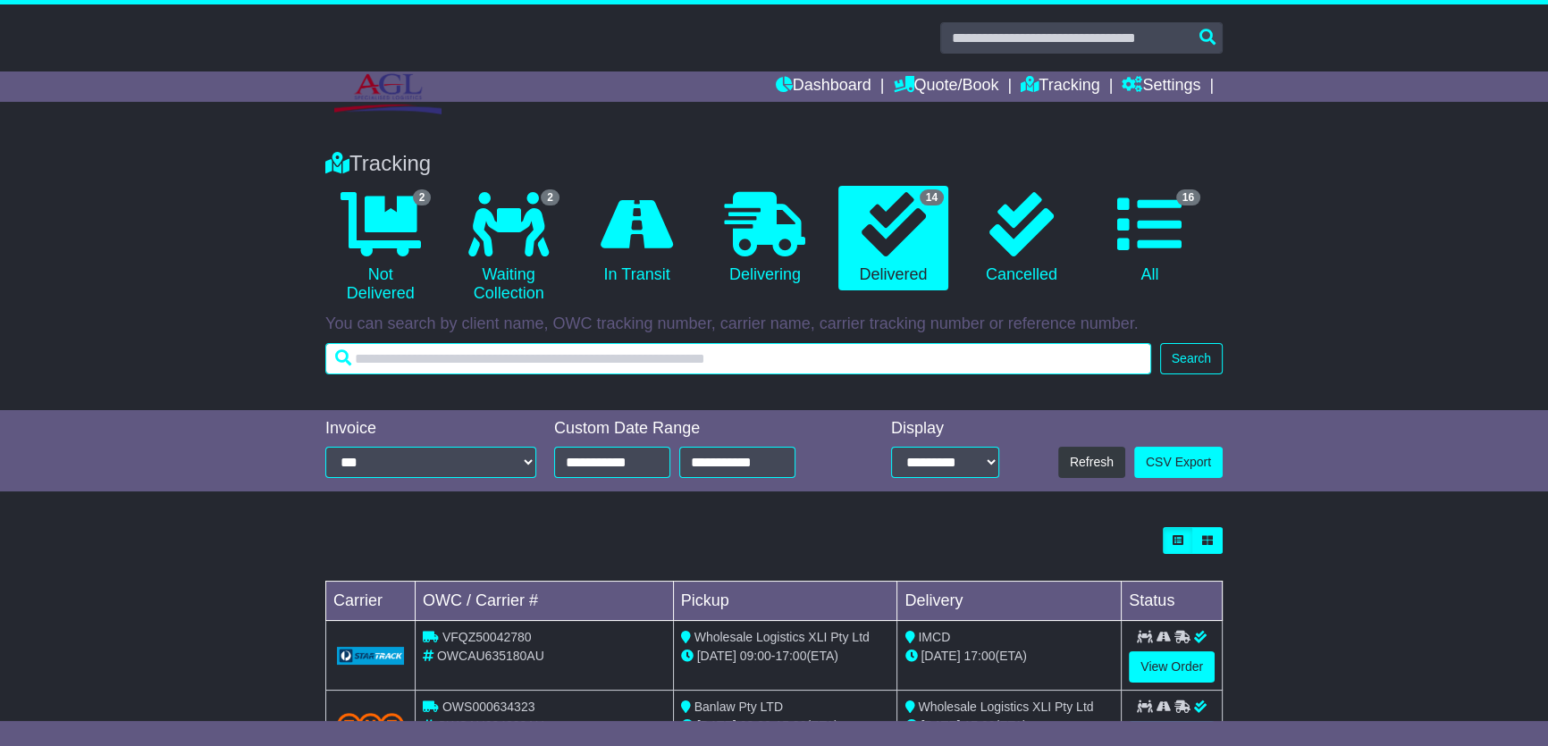
click at [798, 360] on input "text" at bounding box center [738, 358] width 826 height 31
paste input "*********"
type input "*********"
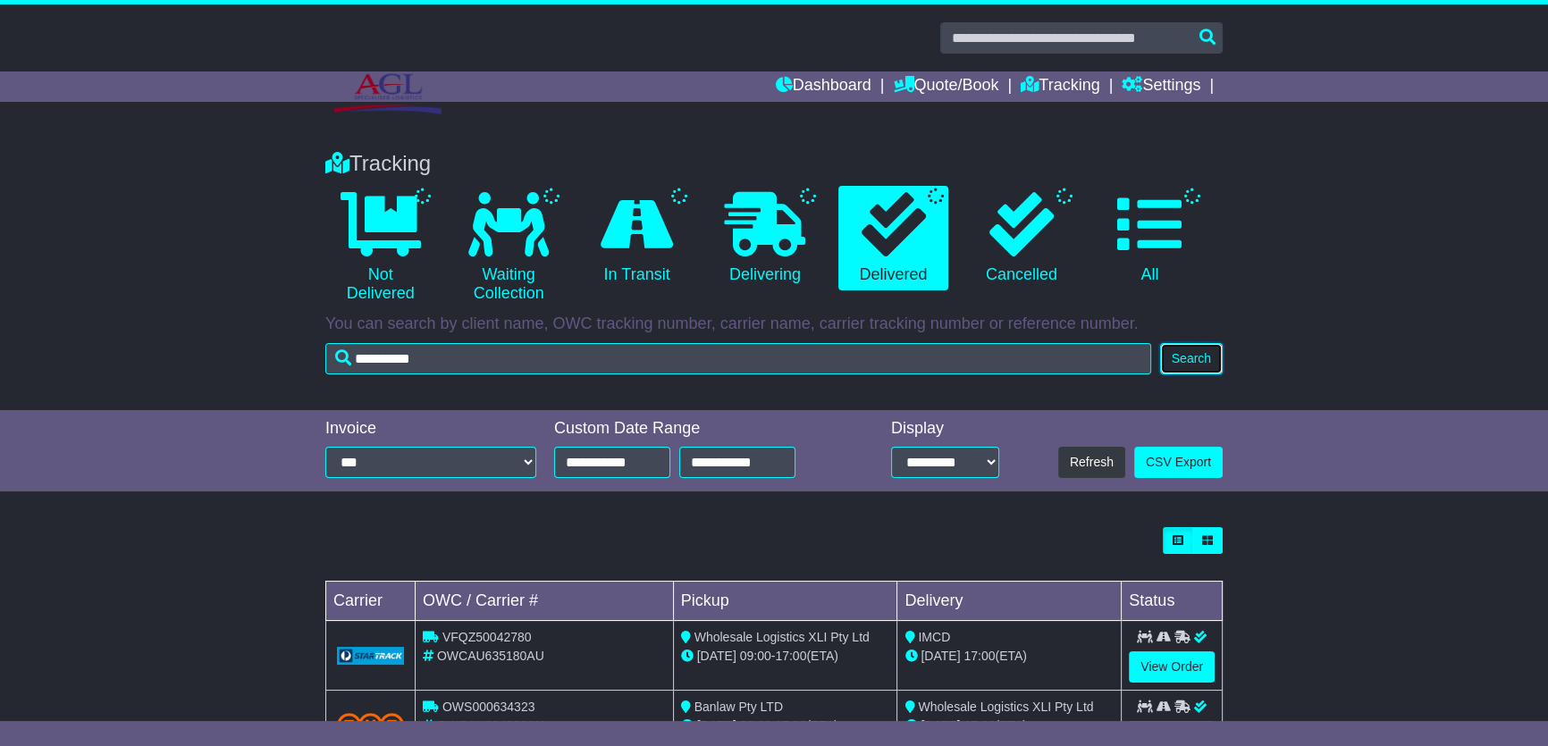
click at [1168, 353] on button "Search" at bounding box center [1191, 358] width 63 height 31
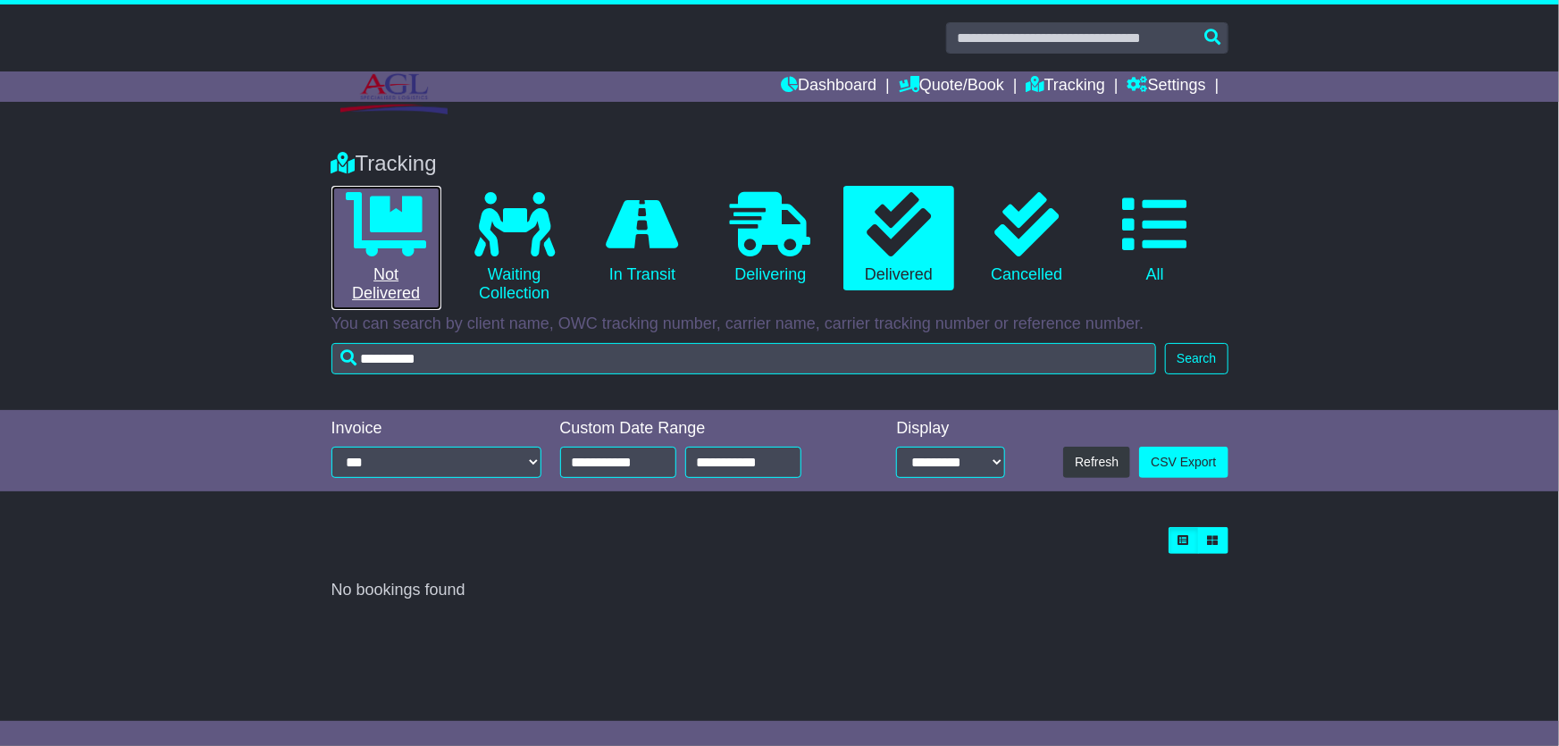
click at [357, 225] on icon at bounding box center [386, 224] width 80 height 64
